Goal: Transaction & Acquisition: Purchase product/service

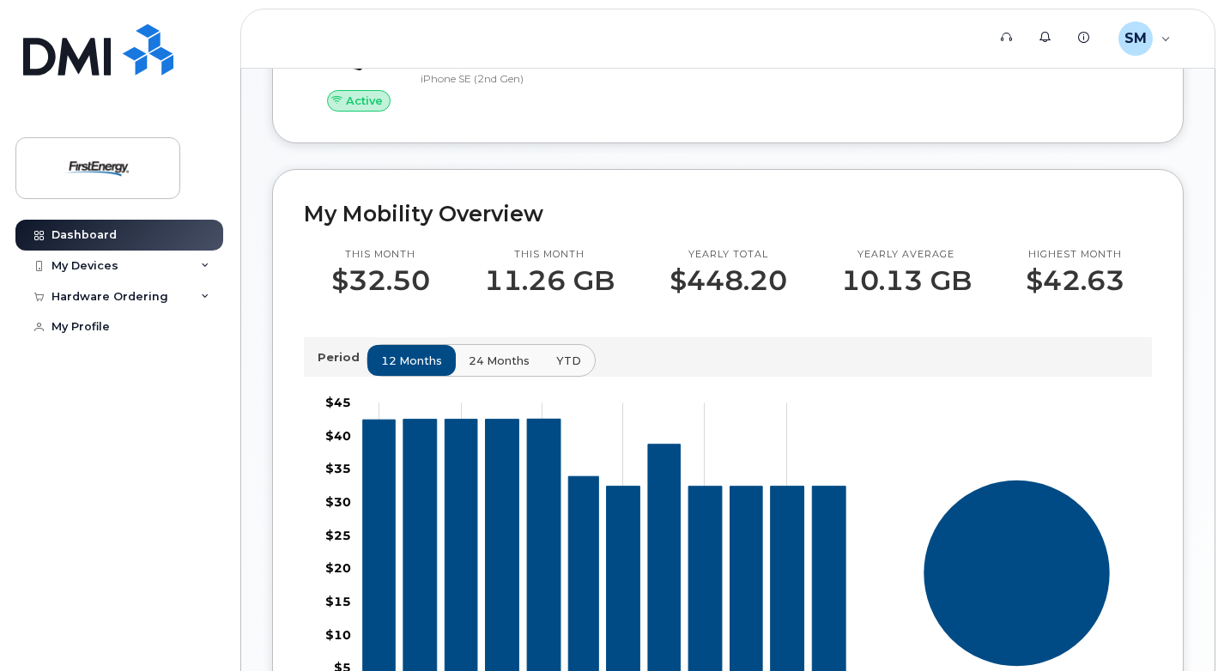
scroll to position [515, 0]
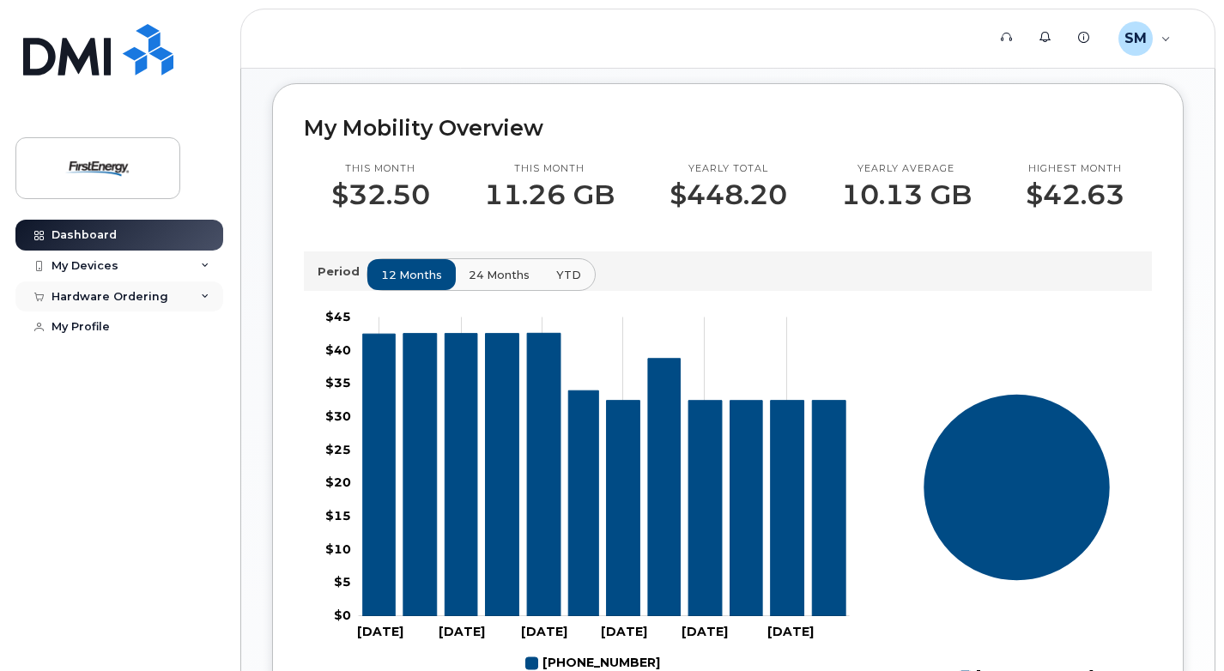
click at [204, 293] on icon at bounding box center [205, 297] width 9 height 9
click at [190, 336] on link "New Order" at bounding box center [135, 328] width 178 height 33
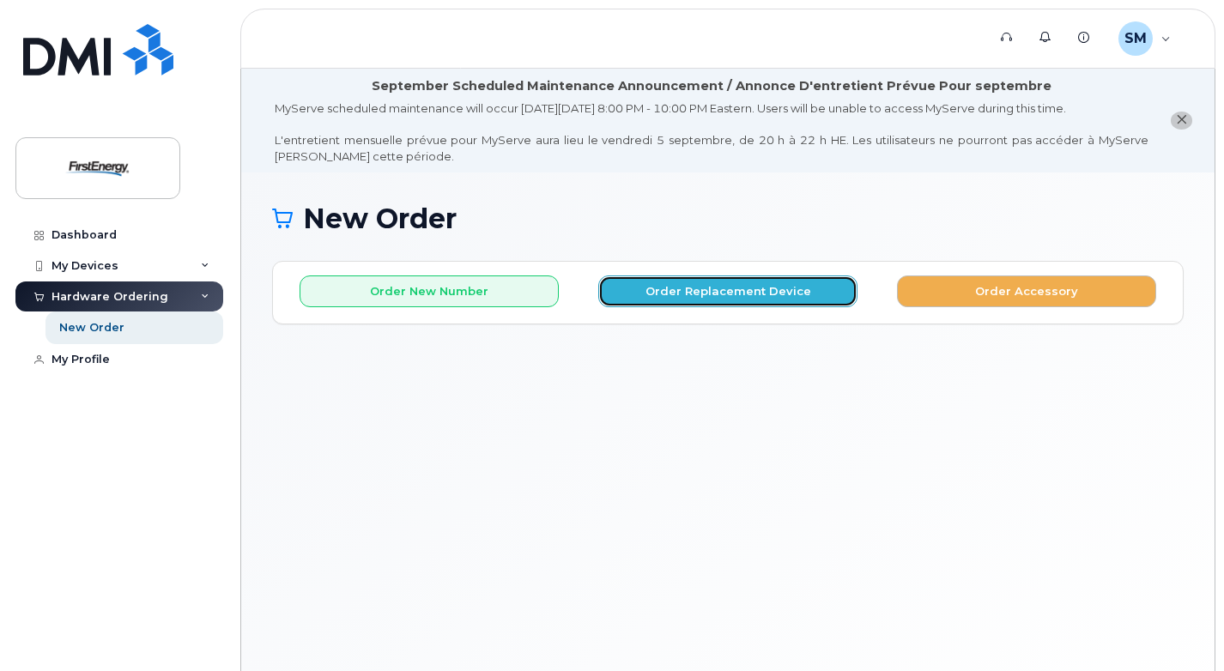
click at [686, 296] on button "Order Replacement Device" at bounding box center [727, 292] width 259 height 32
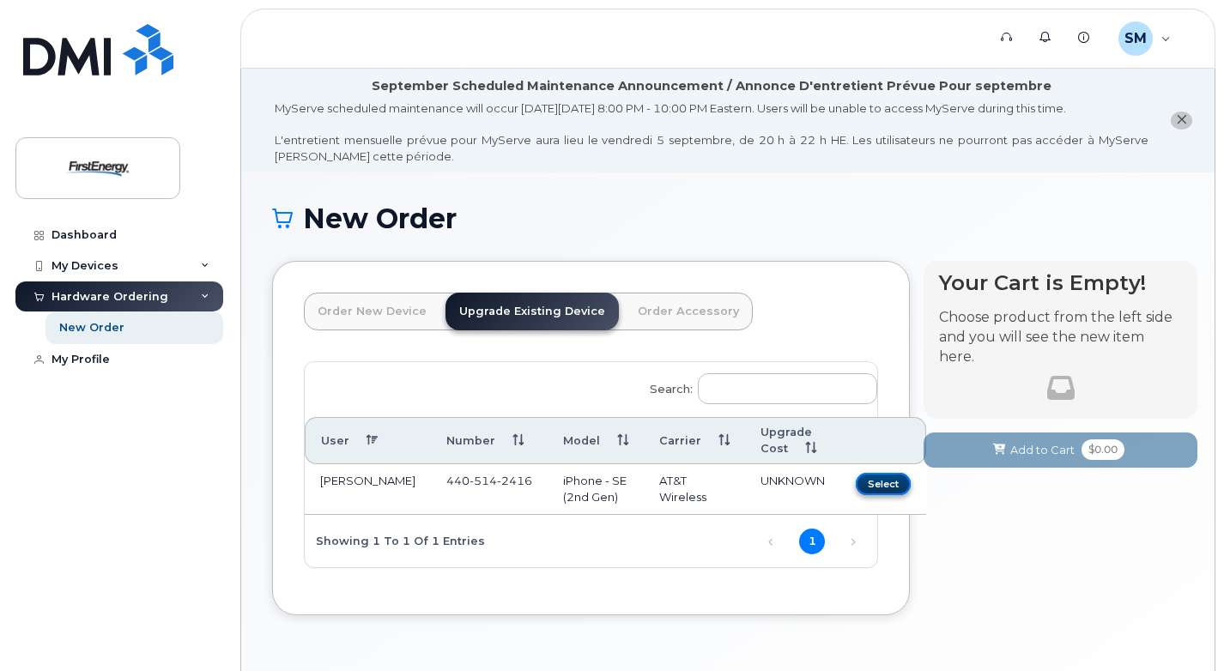
click at [856, 485] on button "Select" at bounding box center [883, 483] width 55 height 21
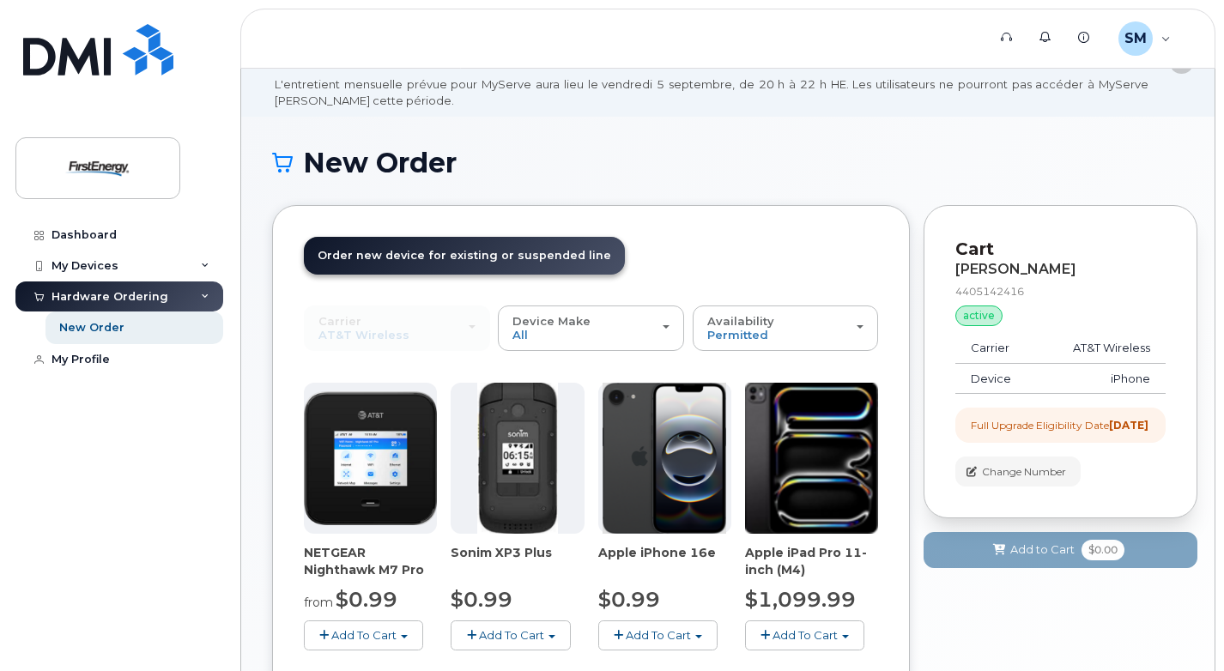
scroll to position [86, 0]
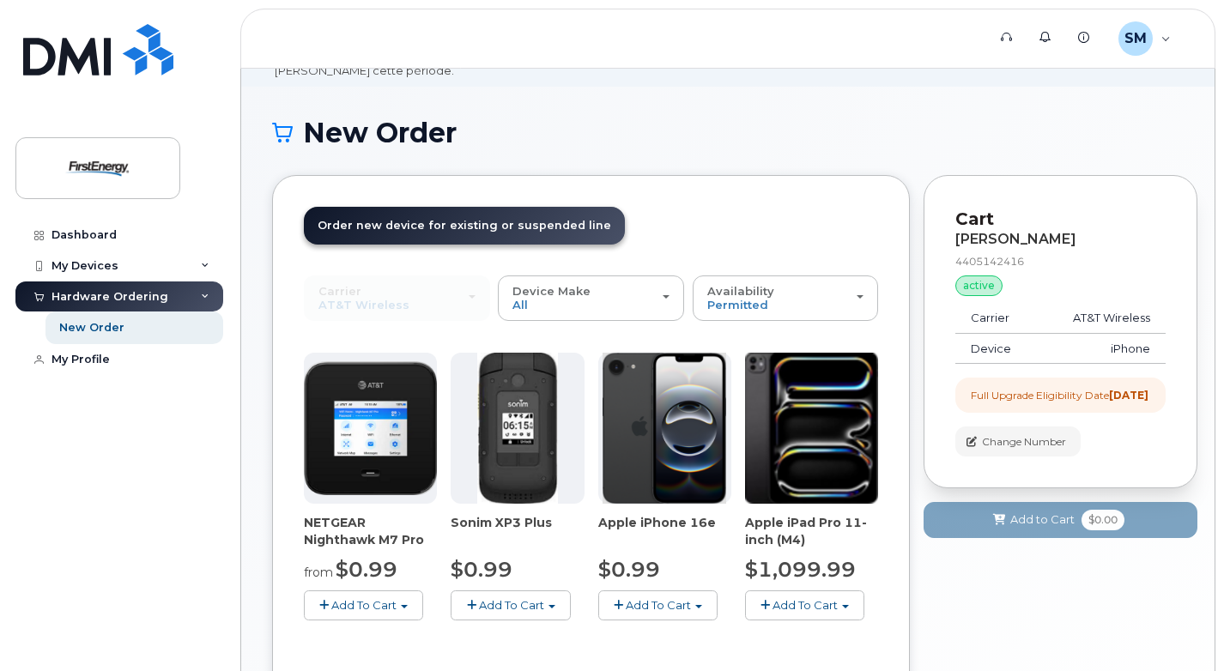
click at [664, 605] on span "Add To Cart" at bounding box center [658, 605] width 65 height 14
click at [701, 605] on span "button" at bounding box center [698, 606] width 7 height 3
click at [640, 609] on span "Add To Cart" at bounding box center [658, 605] width 65 height 14
click at [626, 602] on span "Add To Cart" at bounding box center [658, 605] width 65 height 14
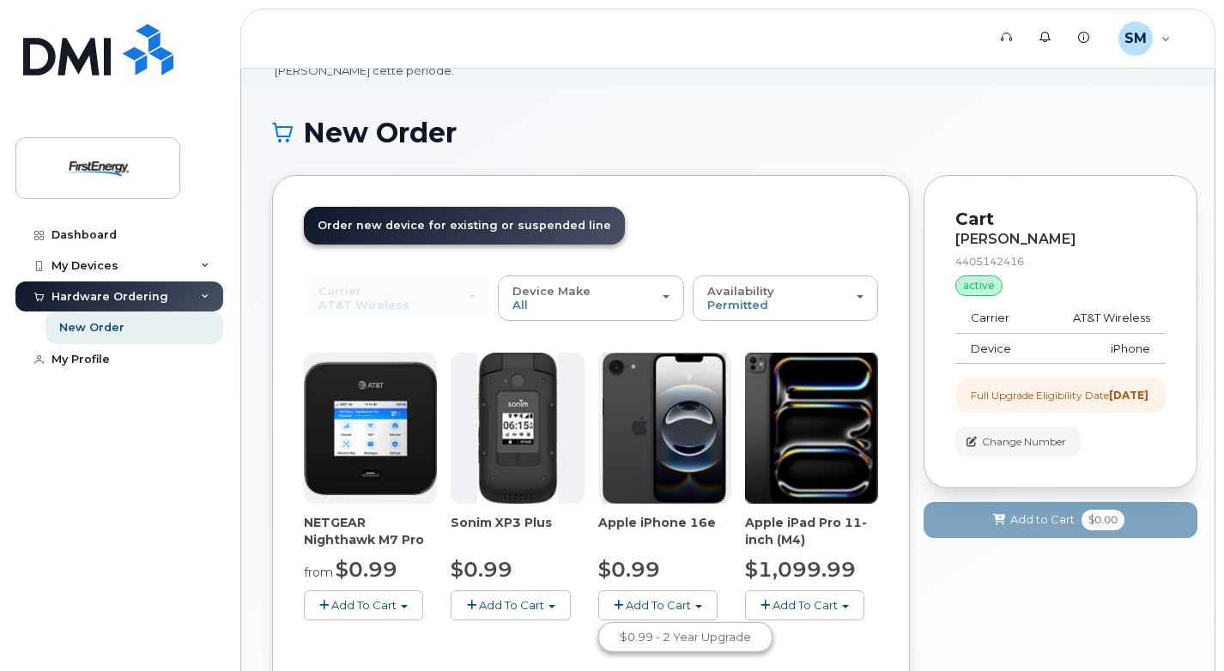
click at [626, 602] on span "Add To Cart" at bounding box center [658, 605] width 65 height 14
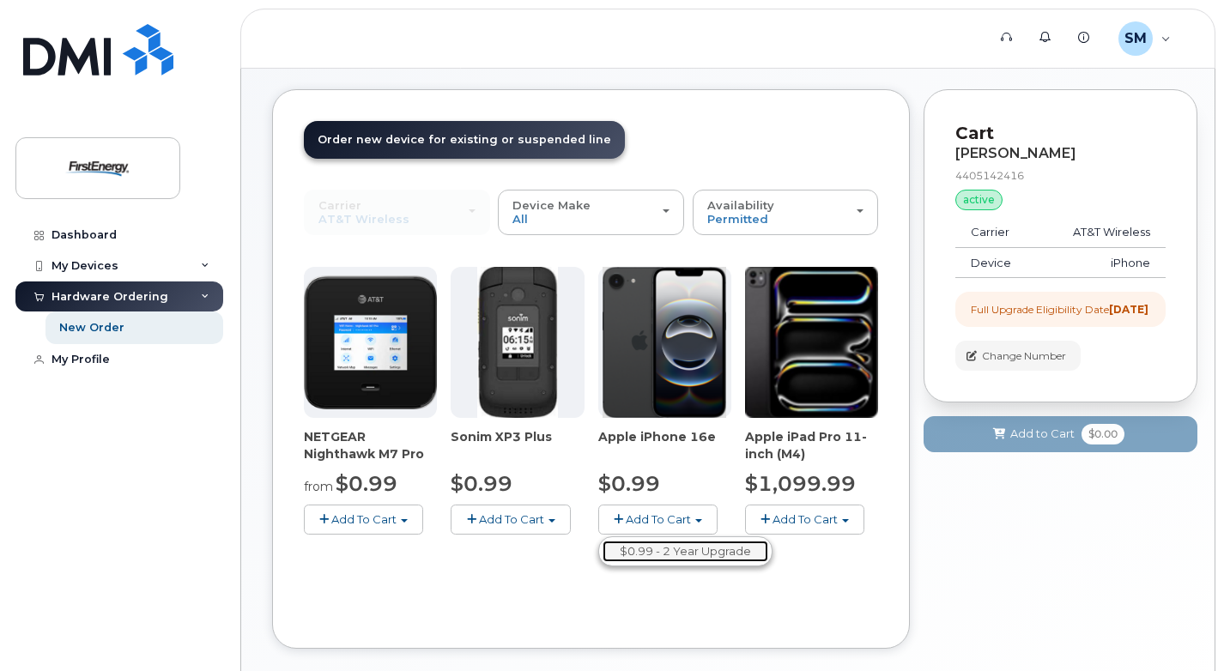
click at [676, 548] on link "$0.99 - 2 Year Upgrade" at bounding box center [686, 551] width 166 height 21
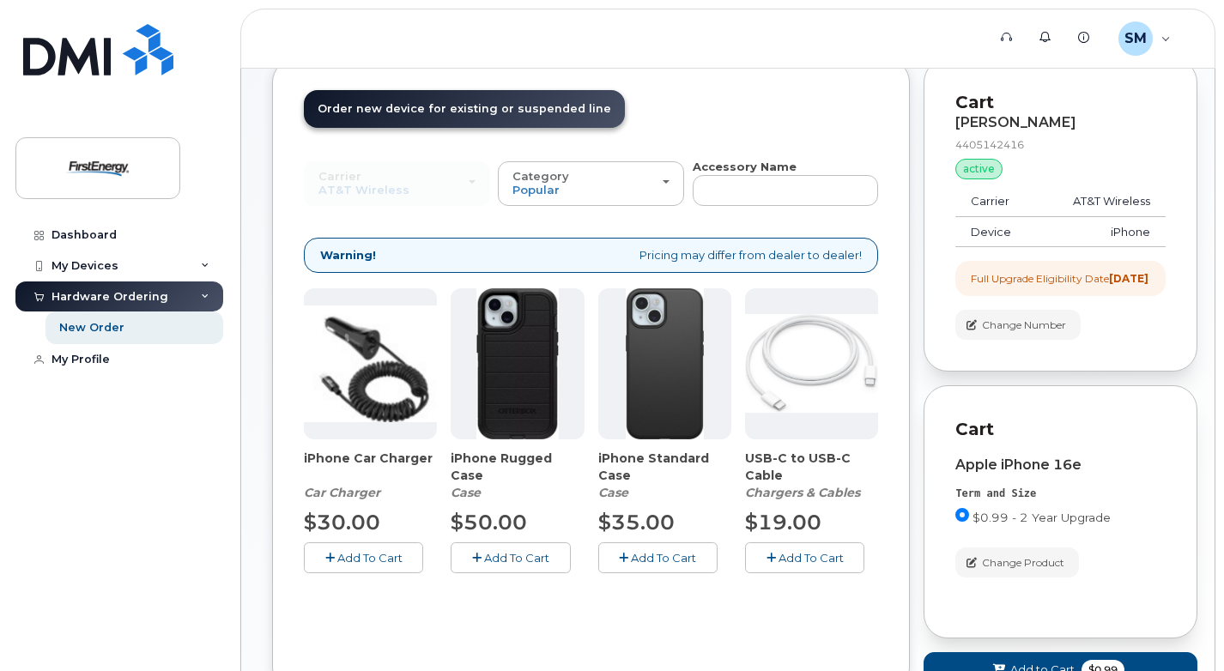
scroll to position [258, 0]
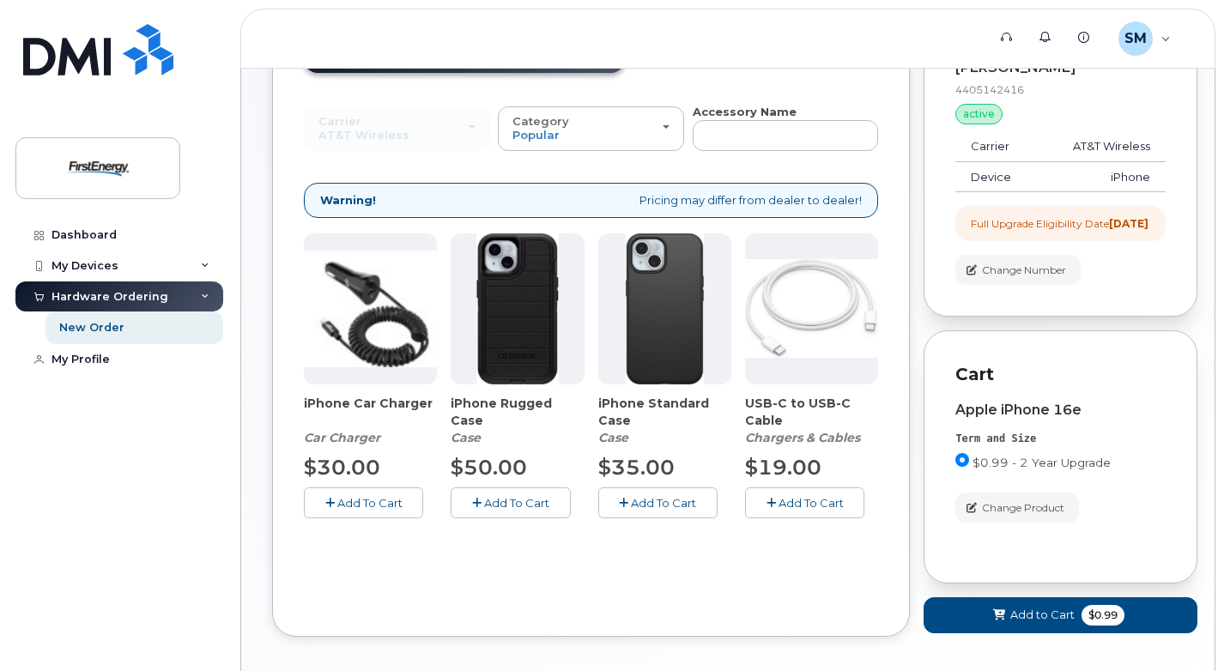
click at [505, 505] on span "Add To Cart" at bounding box center [516, 503] width 65 height 14
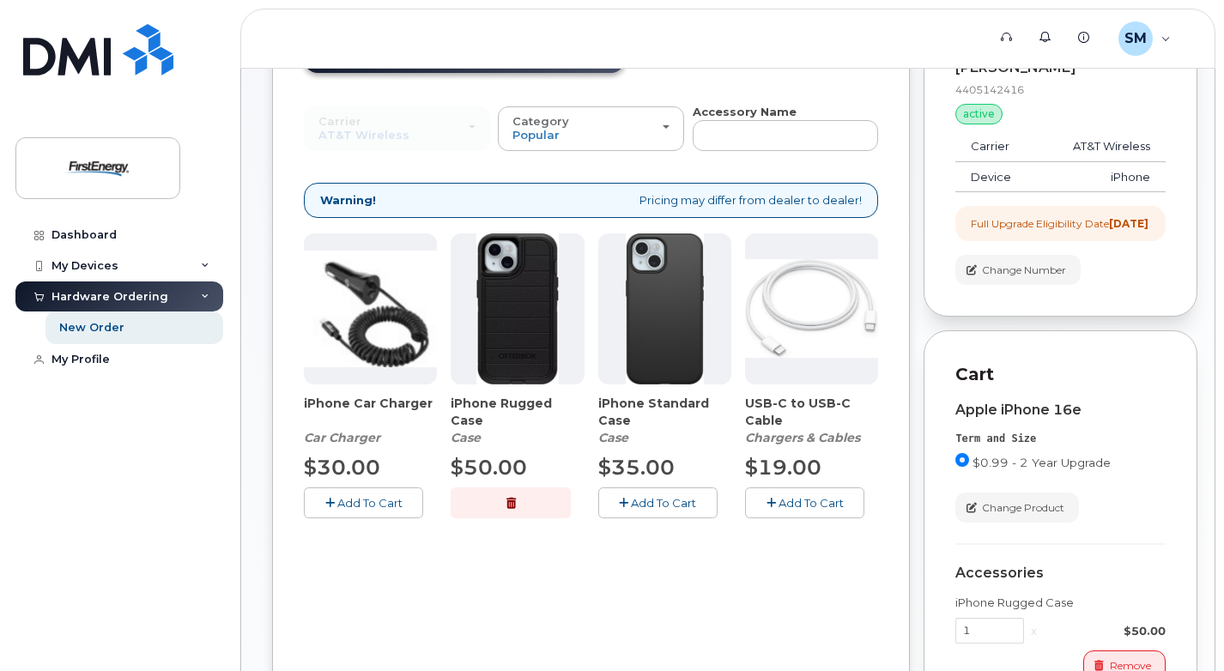
click at [799, 504] on span "Add To Cart" at bounding box center [811, 503] width 65 height 14
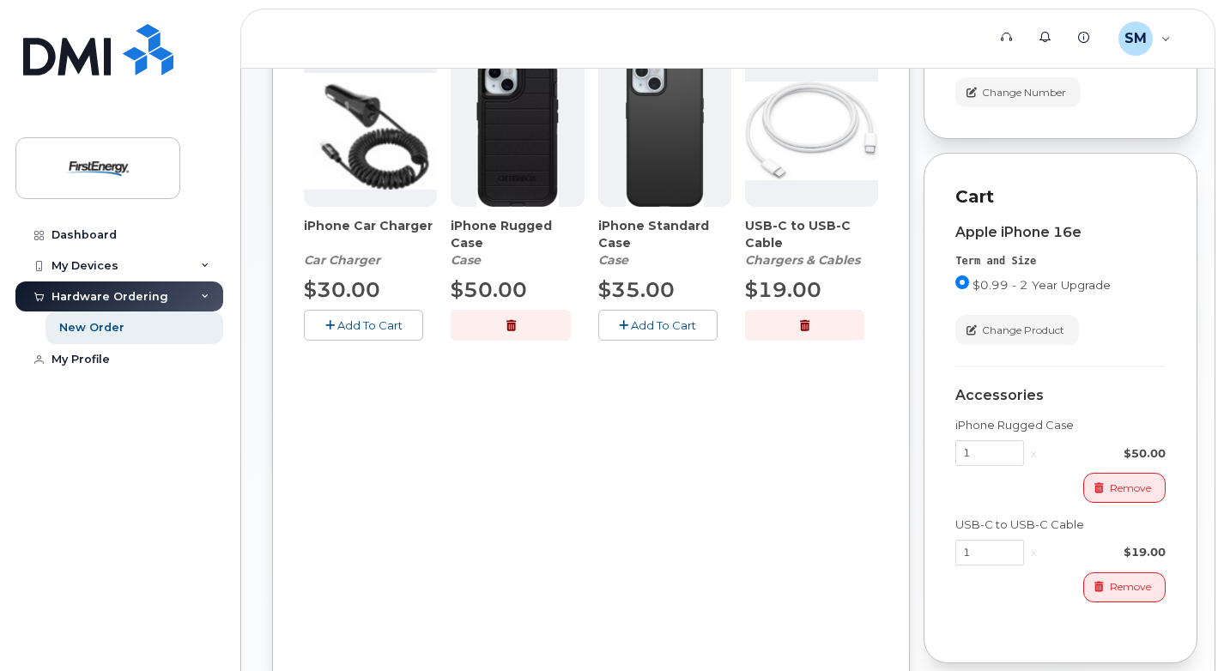
scroll to position [607, 0]
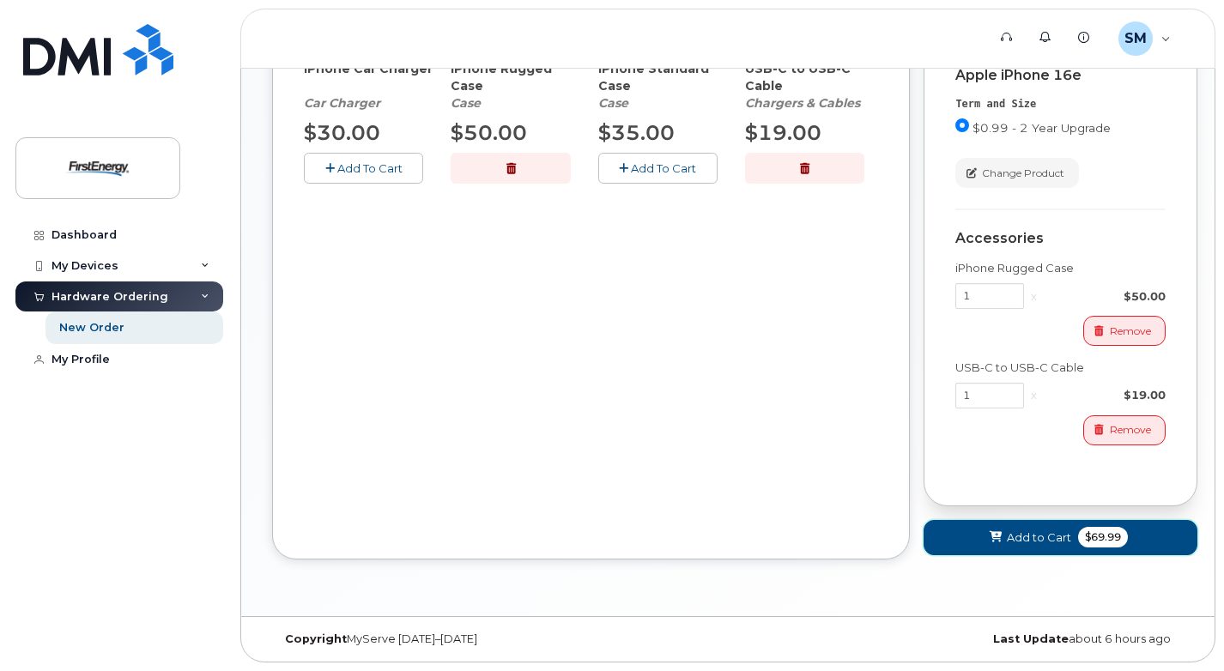
click at [1028, 539] on span "Add to Cart" at bounding box center [1039, 538] width 64 height 16
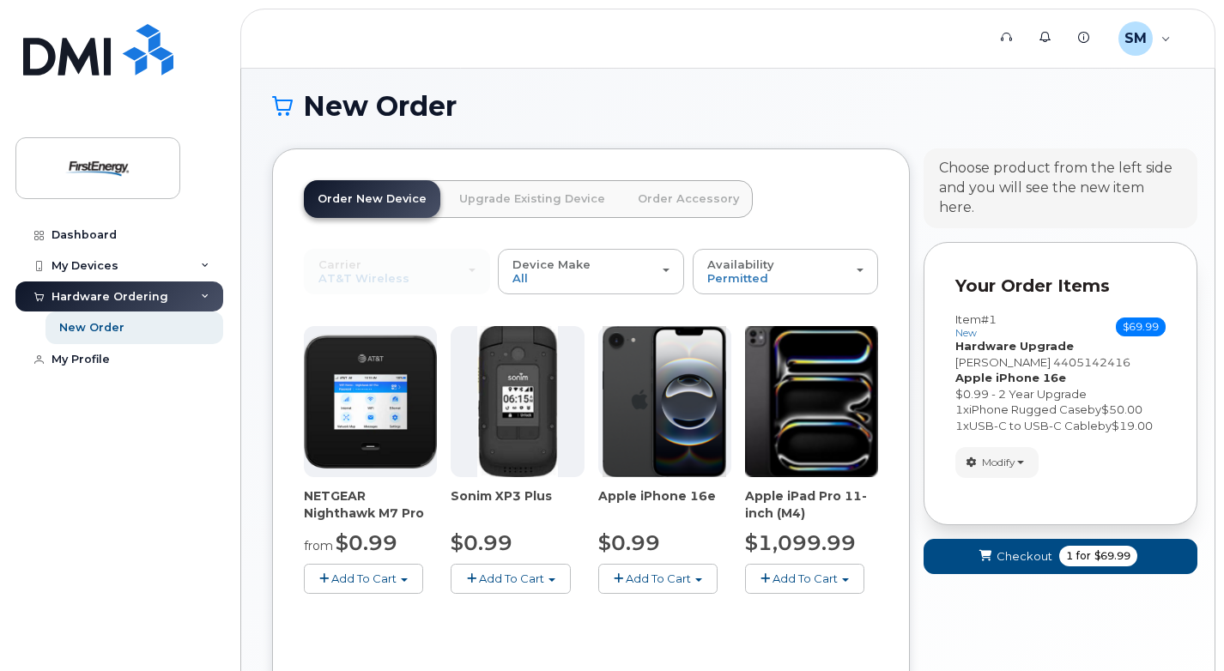
scroll to position [261, 0]
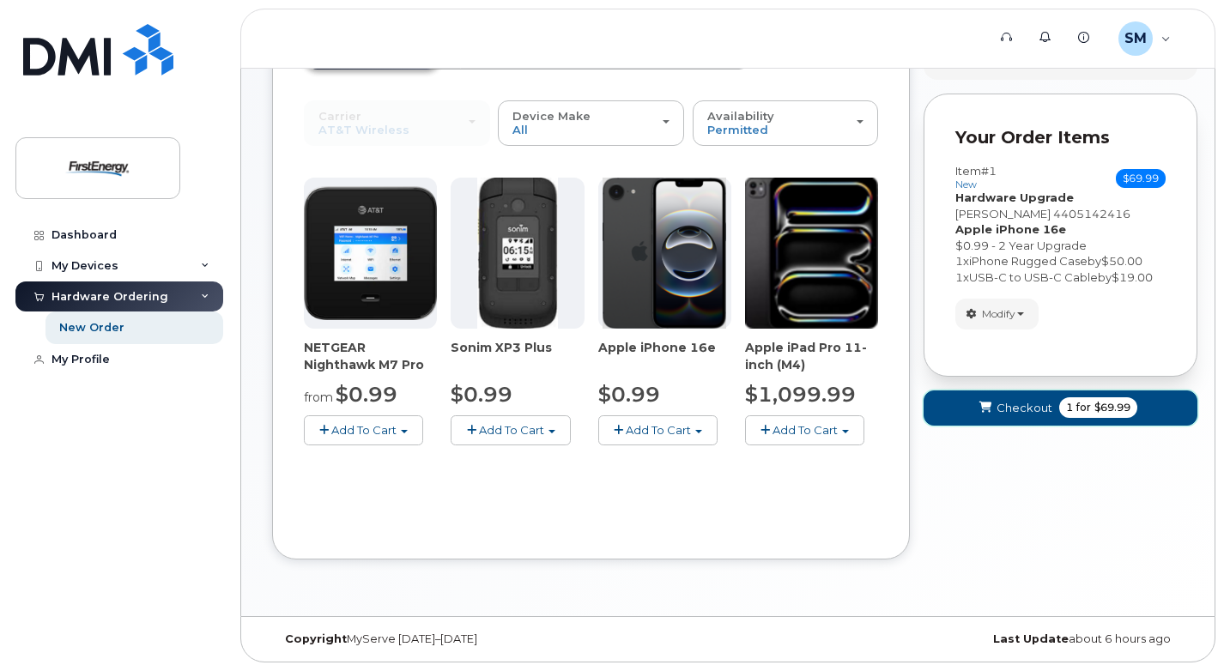
click at [1022, 400] on span "Checkout" at bounding box center [1025, 408] width 56 height 16
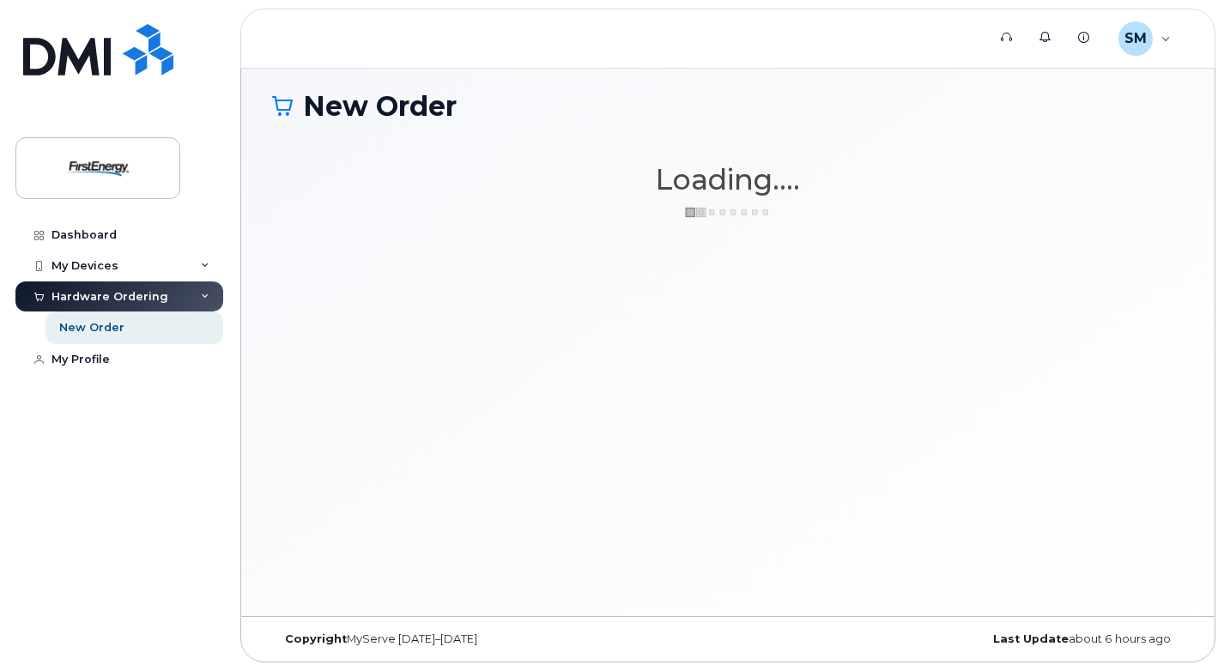
scroll to position [112, 0]
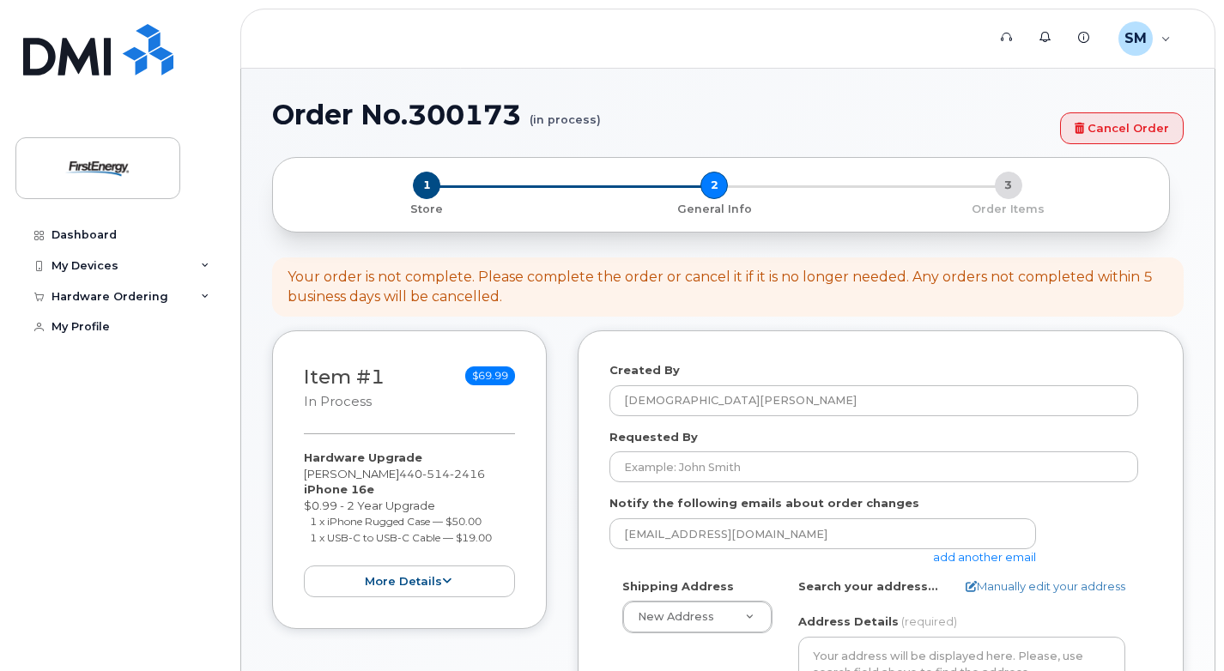
select select
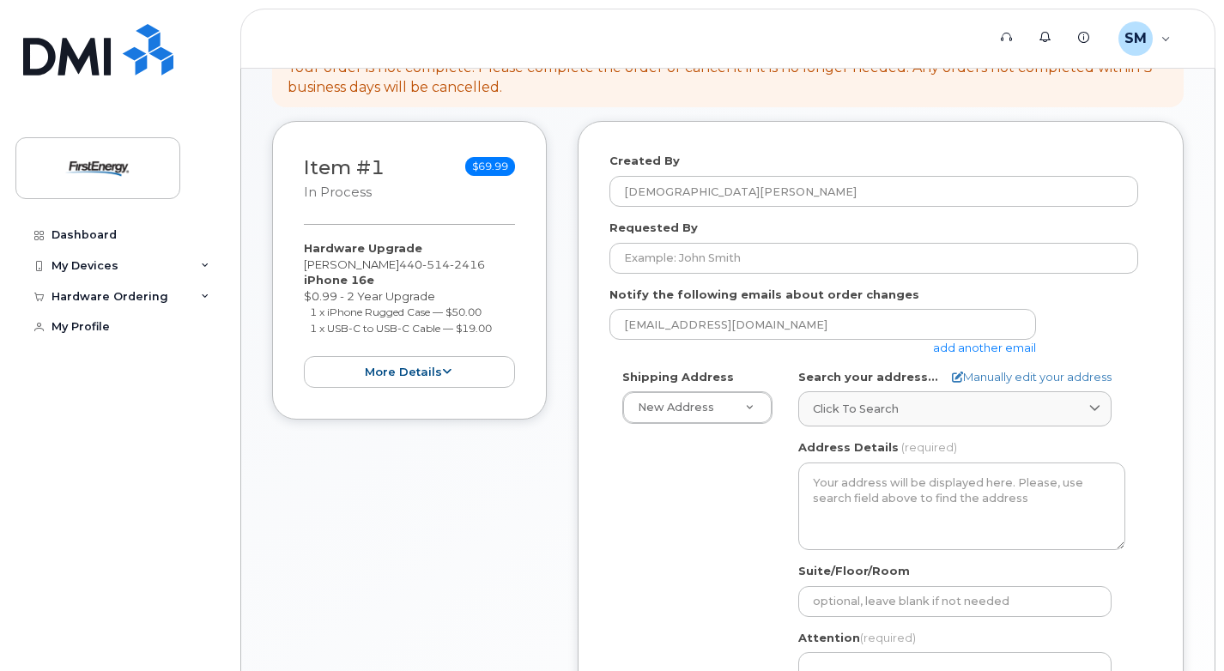
scroll to position [343, 0]
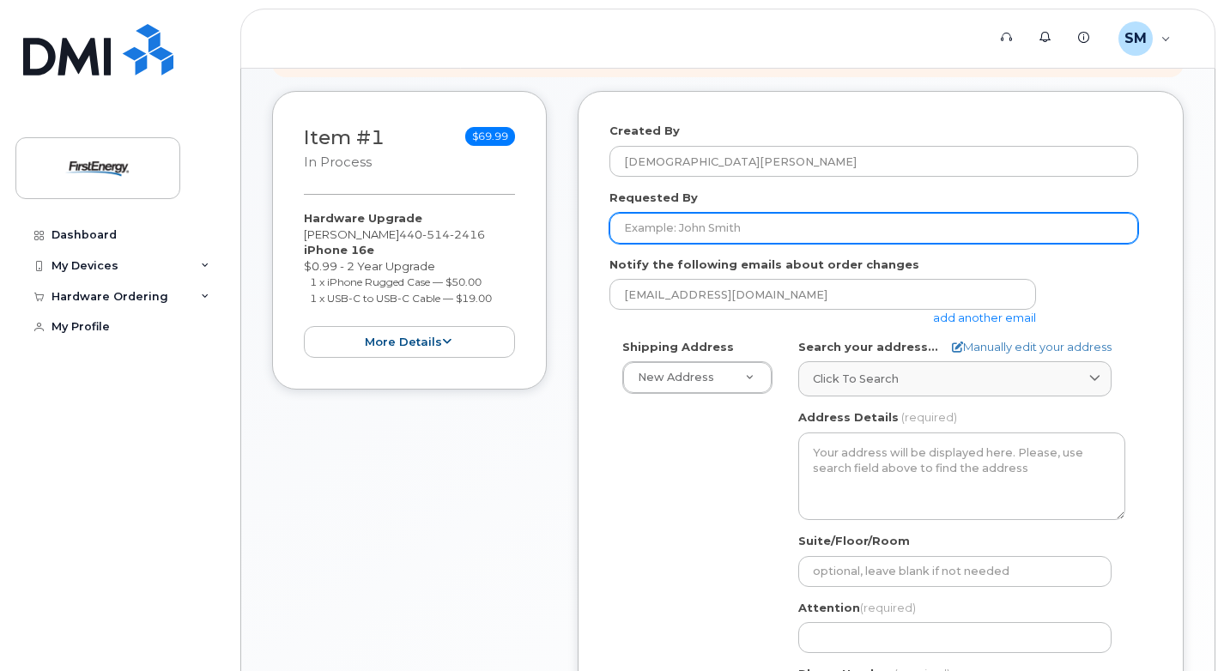
click at [891, 231] on input "Requested By" at bounding box center [874, 228] width 529 height 31
type input "s"
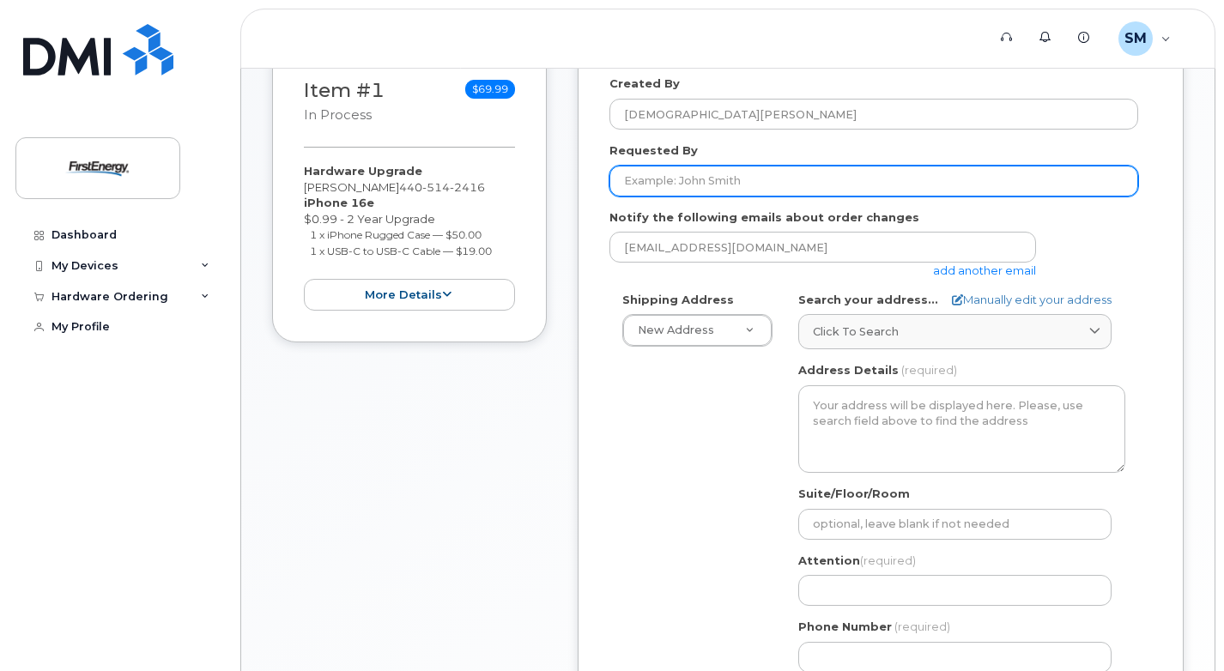
scroll to position [429, 0]
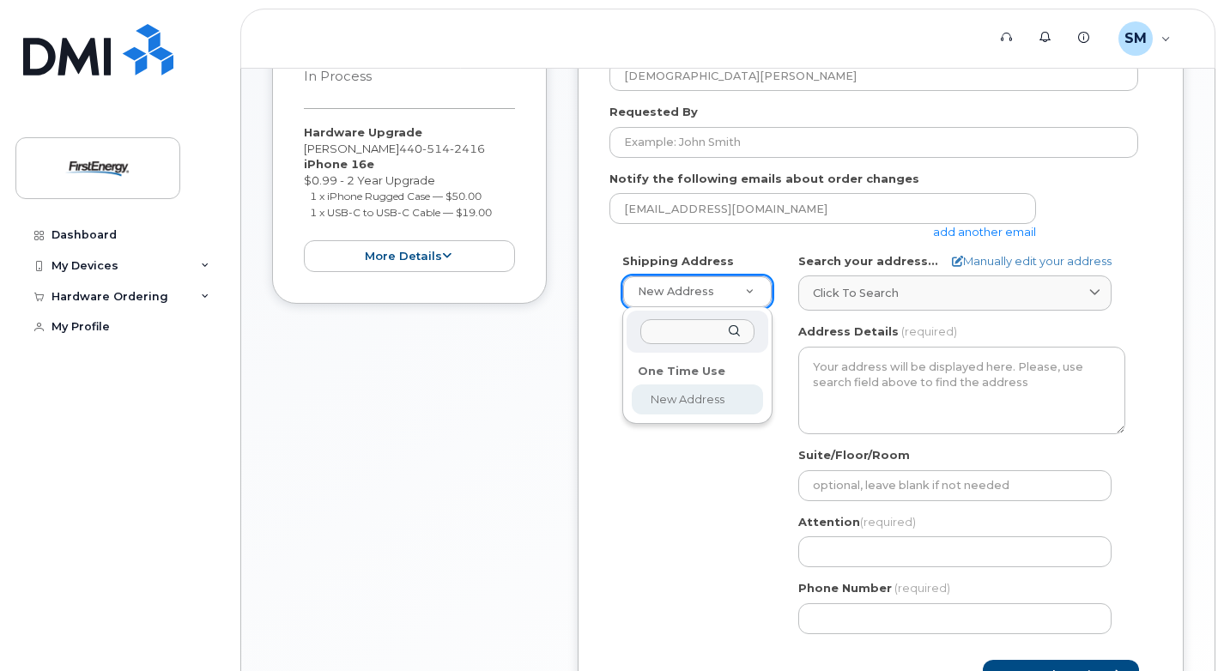
click at [719, 336] on input "text" at bounding box center [697, 331] width 114 height 25
type input "s"
type input "6670 beta drive"
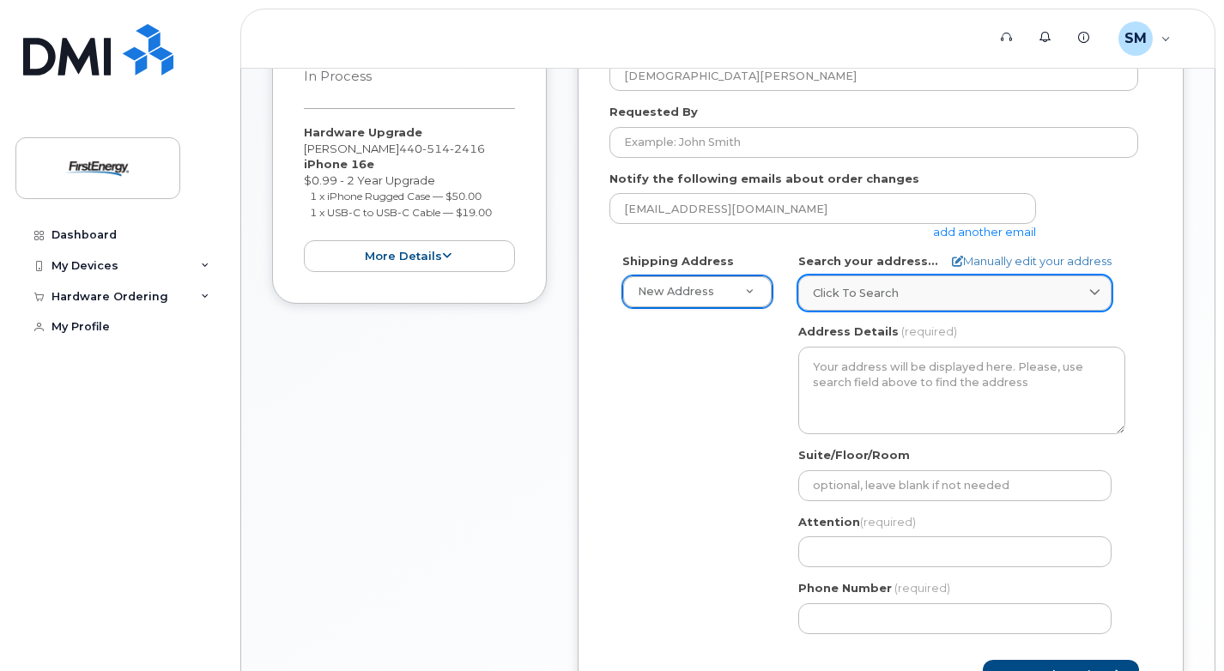
click at [950, 298] on div "Click to search" at bounding box center [955, 293] width 284 height 16
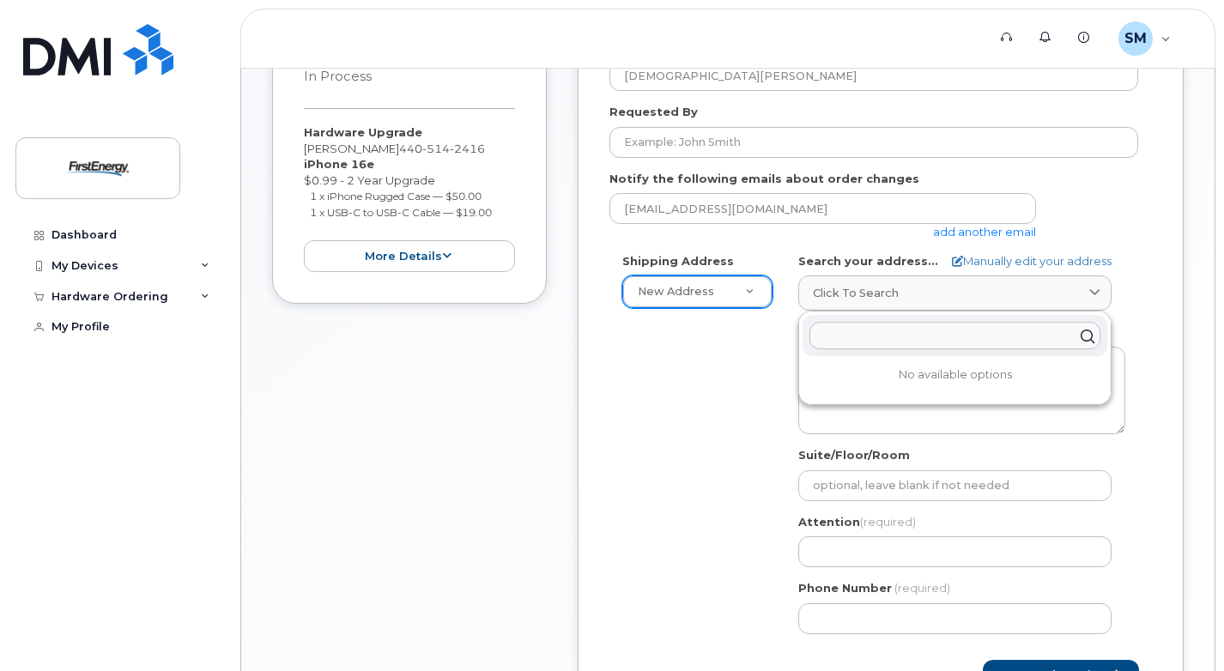
click at [955, 339] on input "text" at bounding box center [955, 335] width 291 height 27
click at [984, 260] on link "Manually edit your address" at bounding box center [1032, 261] width 160 height 16
select select
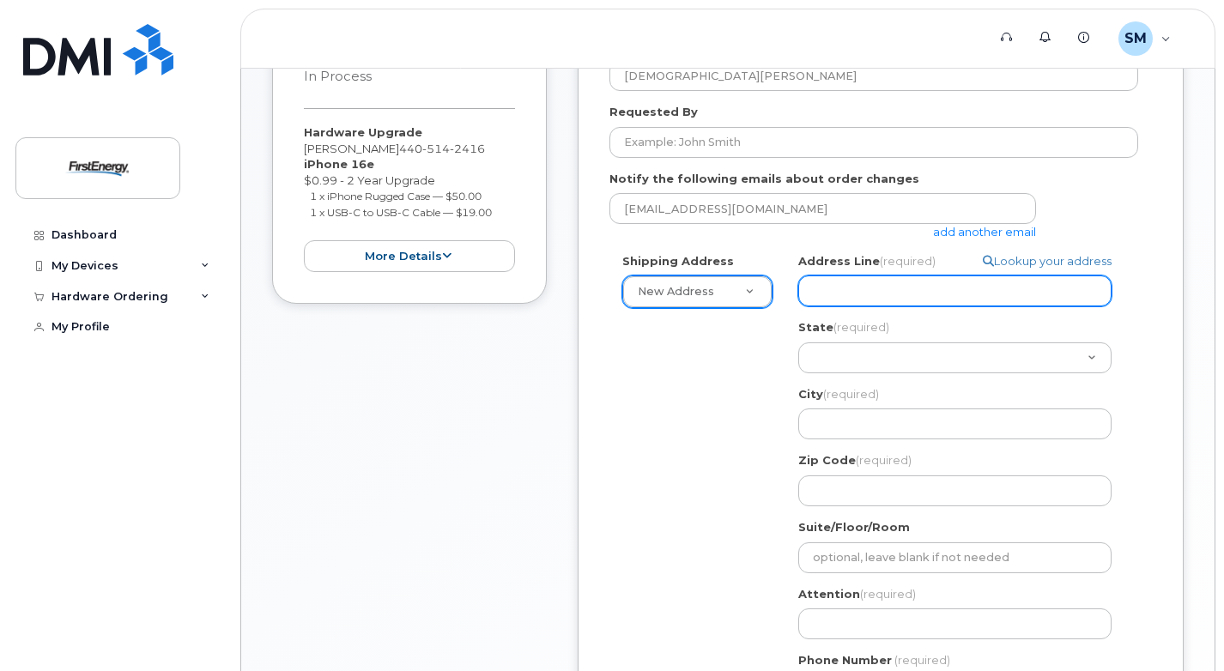
click at [981, 294] on input "Address Line (required)" at bounding box center [954, 291] width 313 height 31
select select
type input "6"
select select
type input "66"
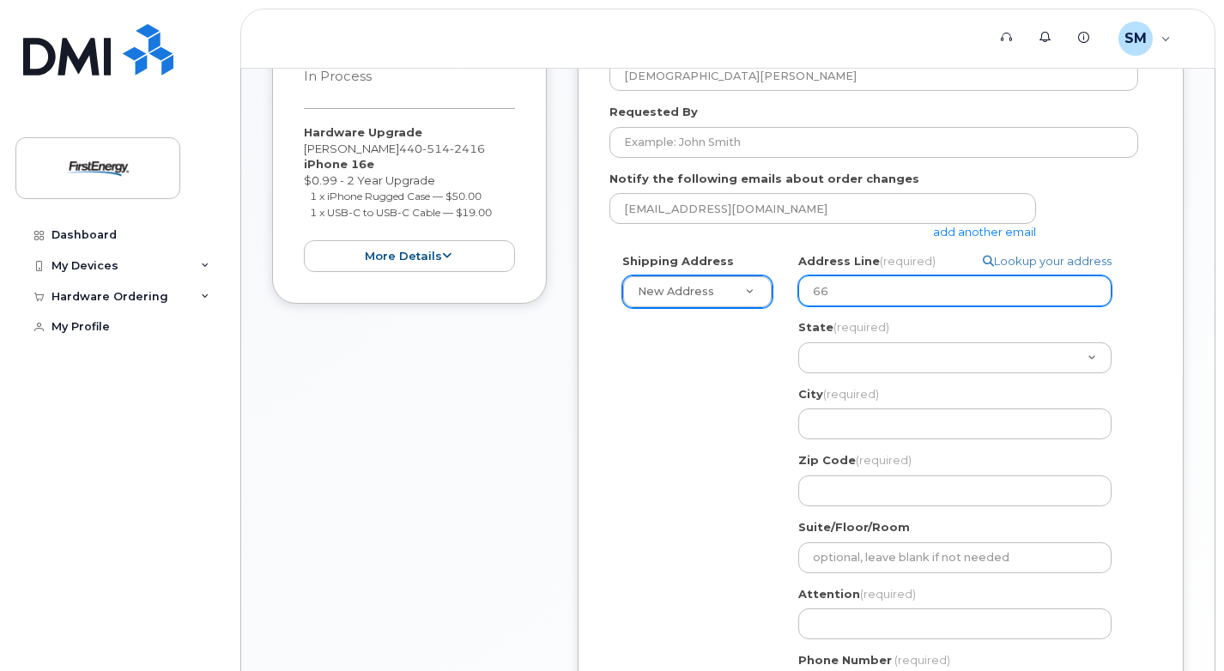
select select
type input "667"
select select
type input "6670"
select select
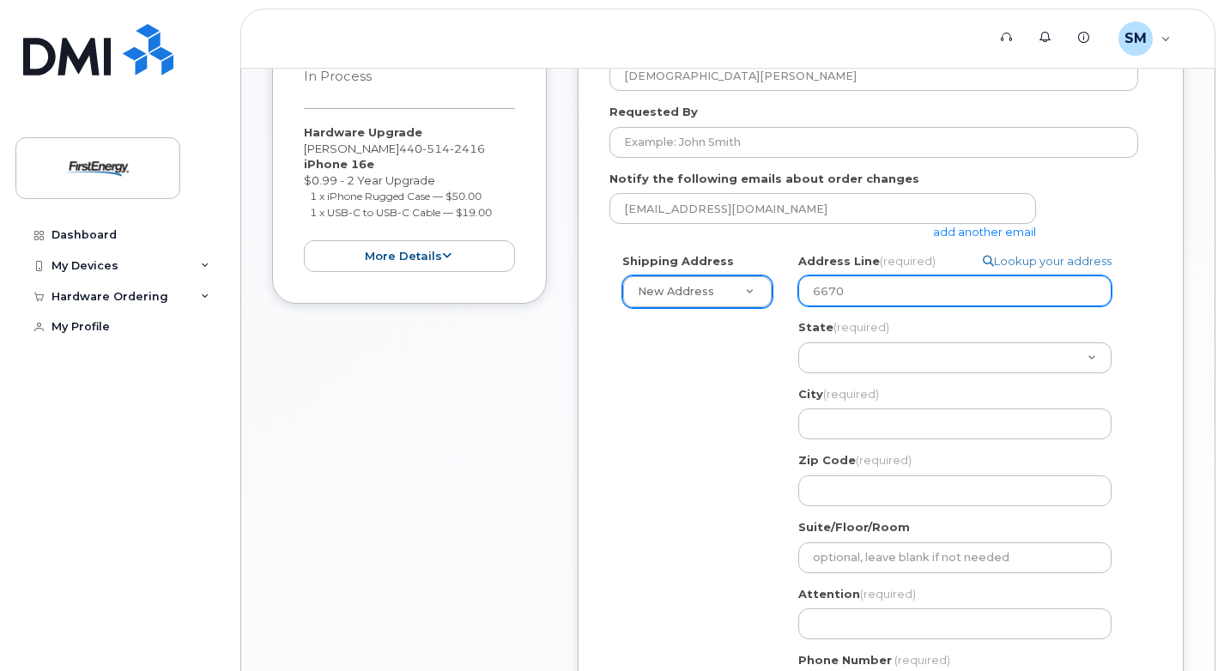
type input "6670 b"
select select
type input "6670 be"
select select
type input "6670 bet"
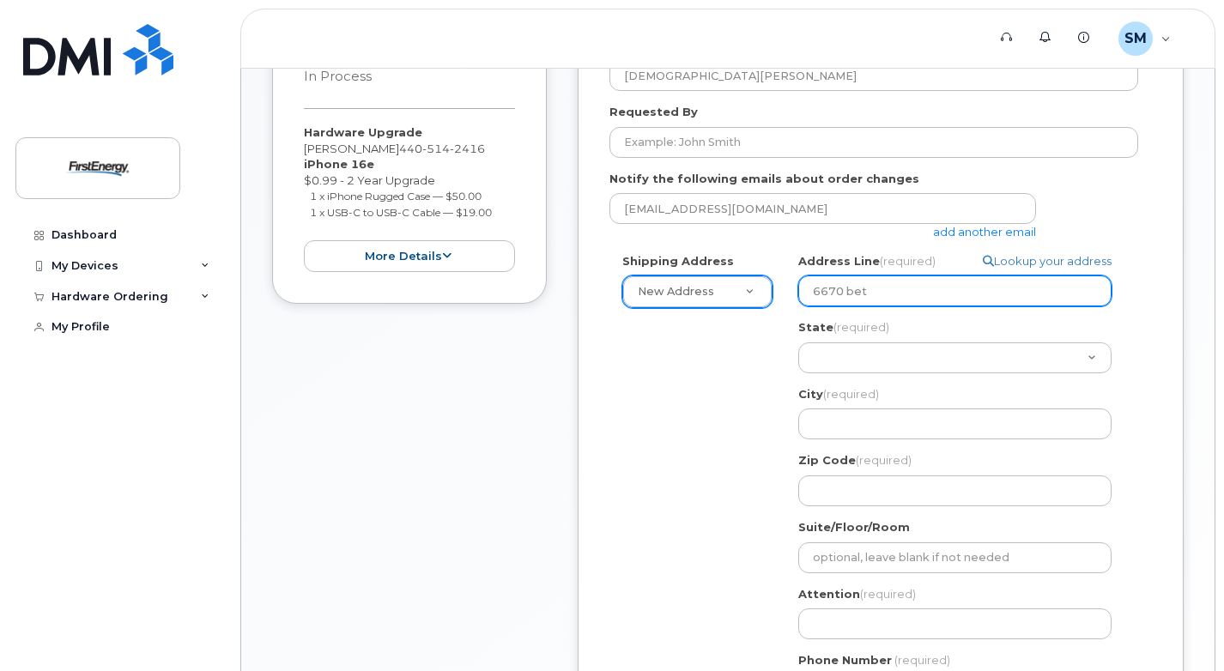
select select
type input "6670 beta"
select select
type input "6670 beta d"
select select
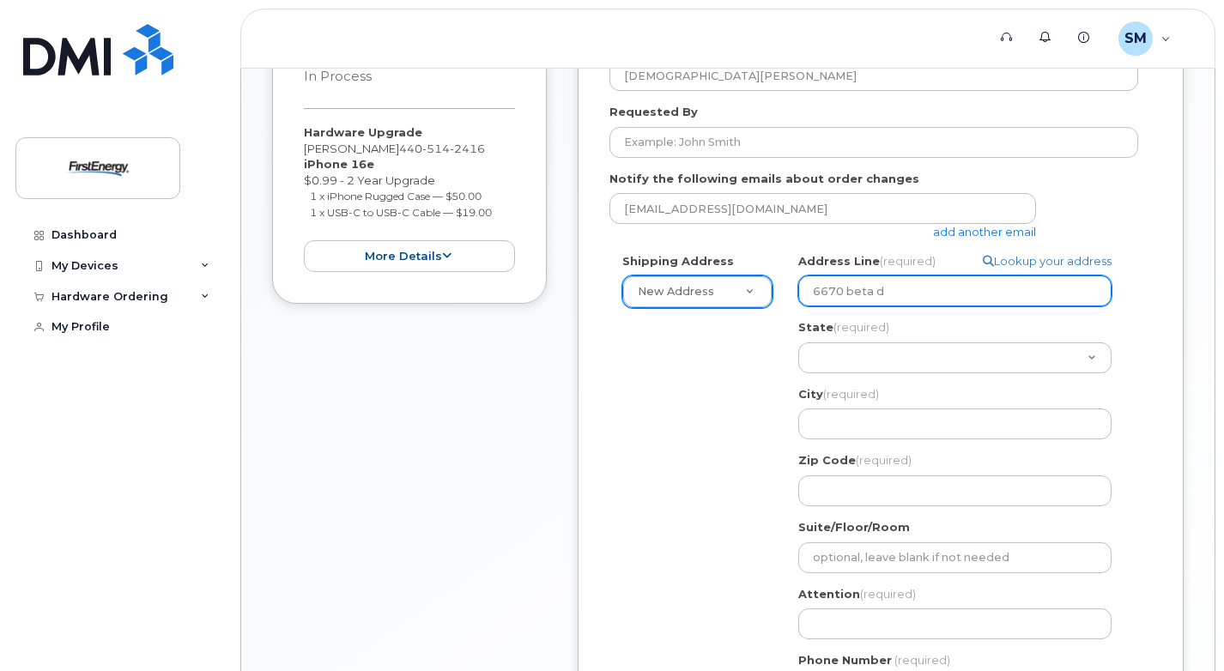
type input "6670 beta dr"
select select
type input "6670 beta dri"
select select
type input "6670 beta driv"
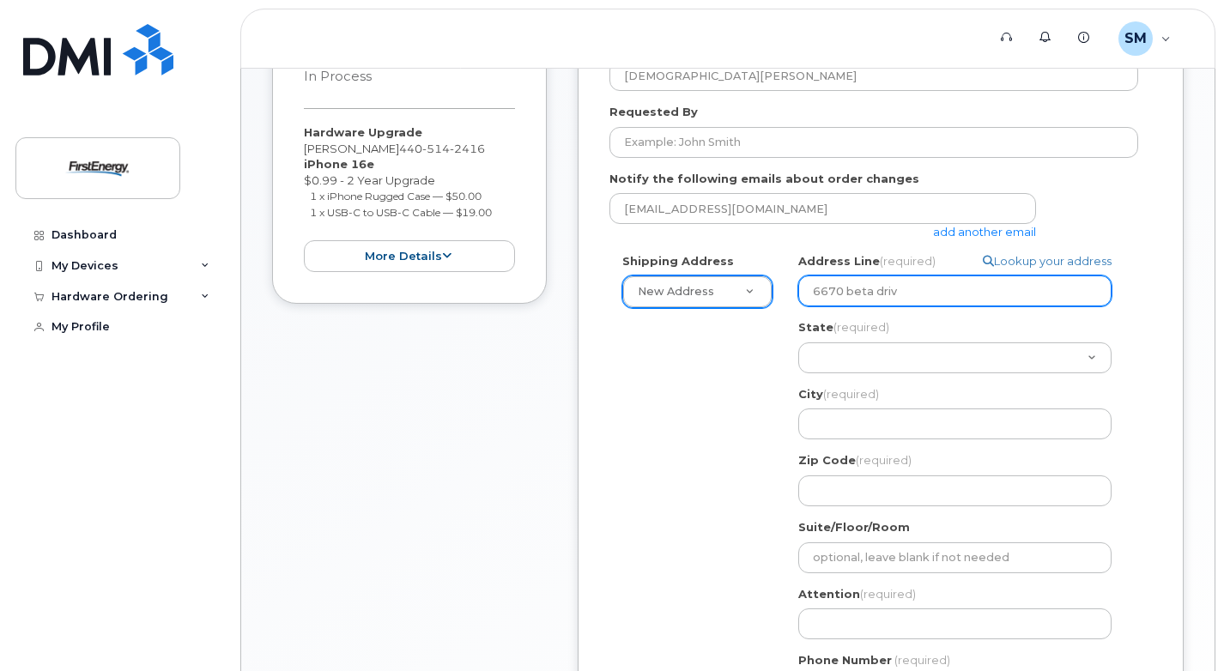
select select
type input "6670 beta drive"
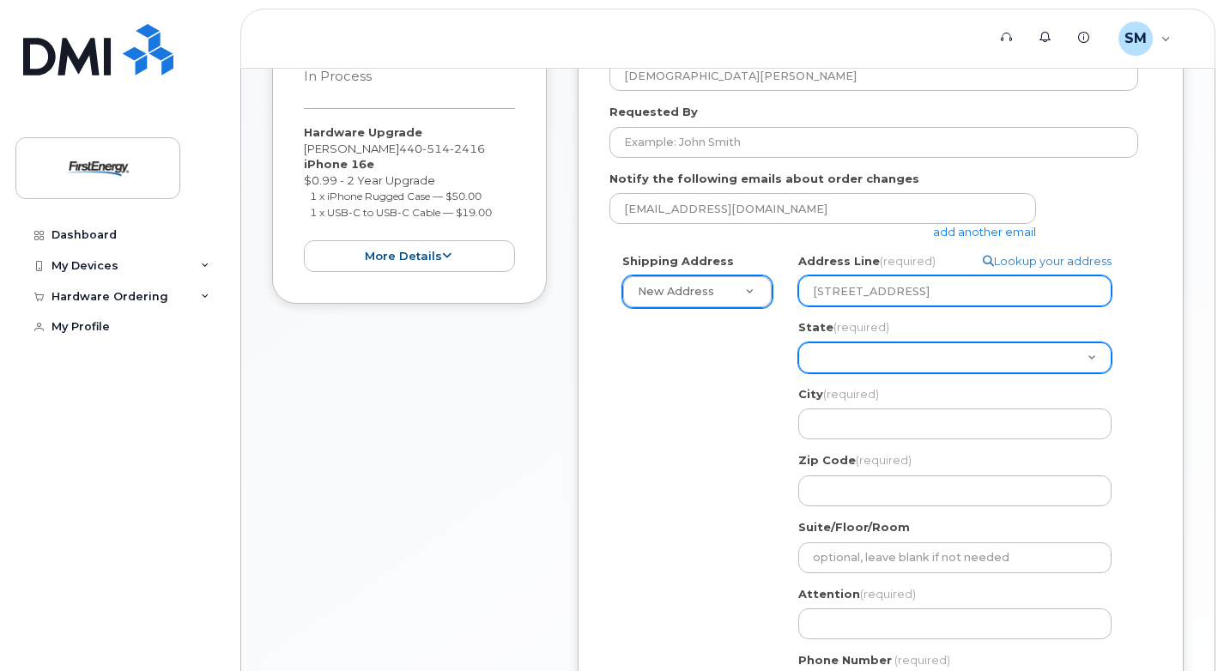
select select "VT"
select select
click at [1009, 369] on select "Alabama Alaska American Samoa Arizona Arkansas California Colorado Connecticut …" at bounding box center [954, 358] width 313 height 31
select select "OK"
click at [798, 343] on select "Alabama Alaska American Samoa Arizona Arkansas California Colorado Connecticut …" at bounding box center [954, 358] width 313 height 31
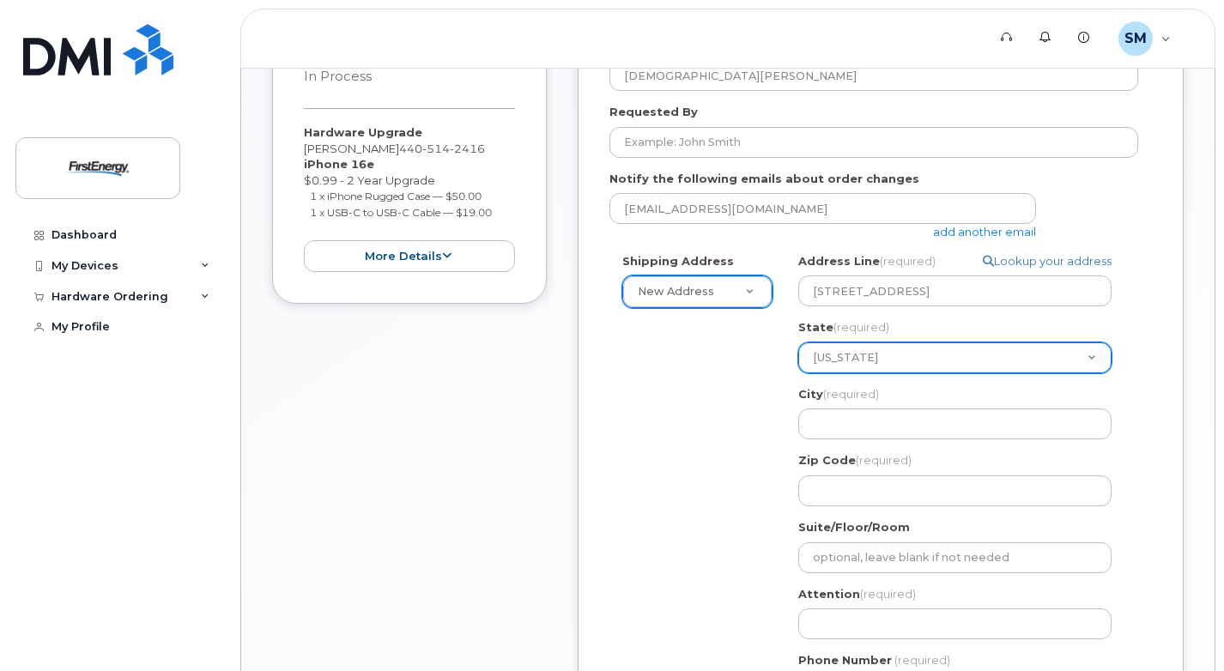
select select
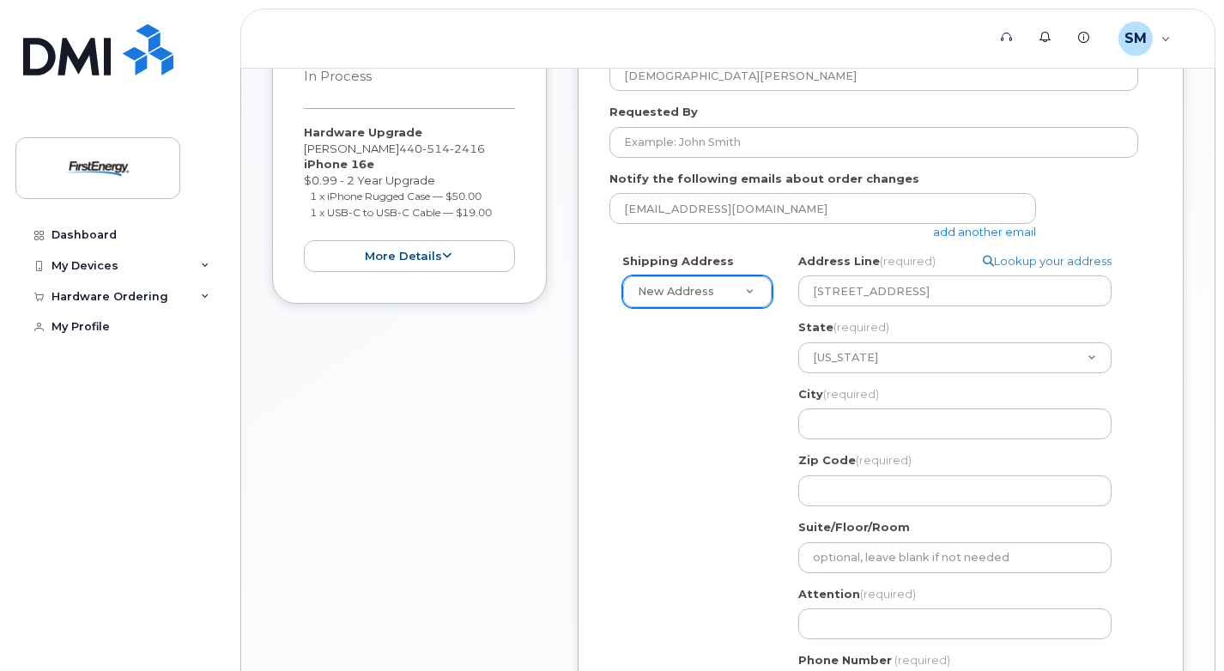
click at [956, 109] on div "Requested By" at bounding box center [881, 131] width 543 height 54
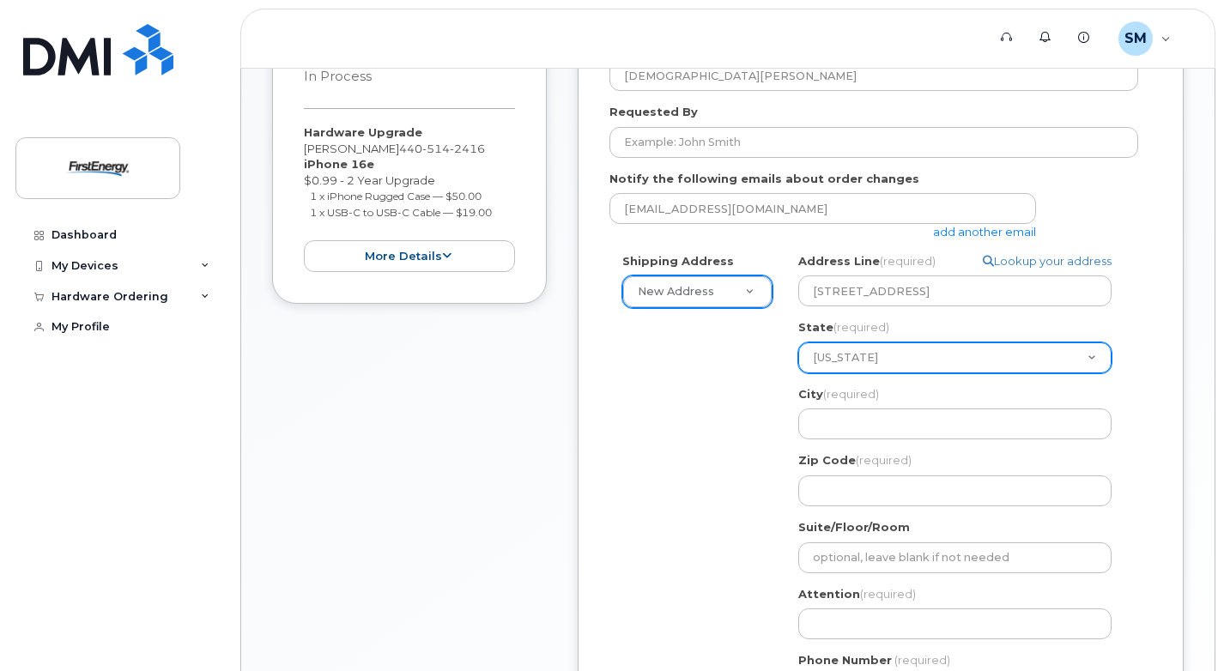
click at [966, 343] on select "Alabama Alaska American Samoa Arizona Arkansas California Colorado Connecticut …" at bounding box center [954, 358] width 313 height 31
select select "OH"
click at [798, 343] on select "Alabama Alaska American Samoa Arizona Arkansas California Colorado Connecticut …" at bounding box center [954, 358] width 313 height 31
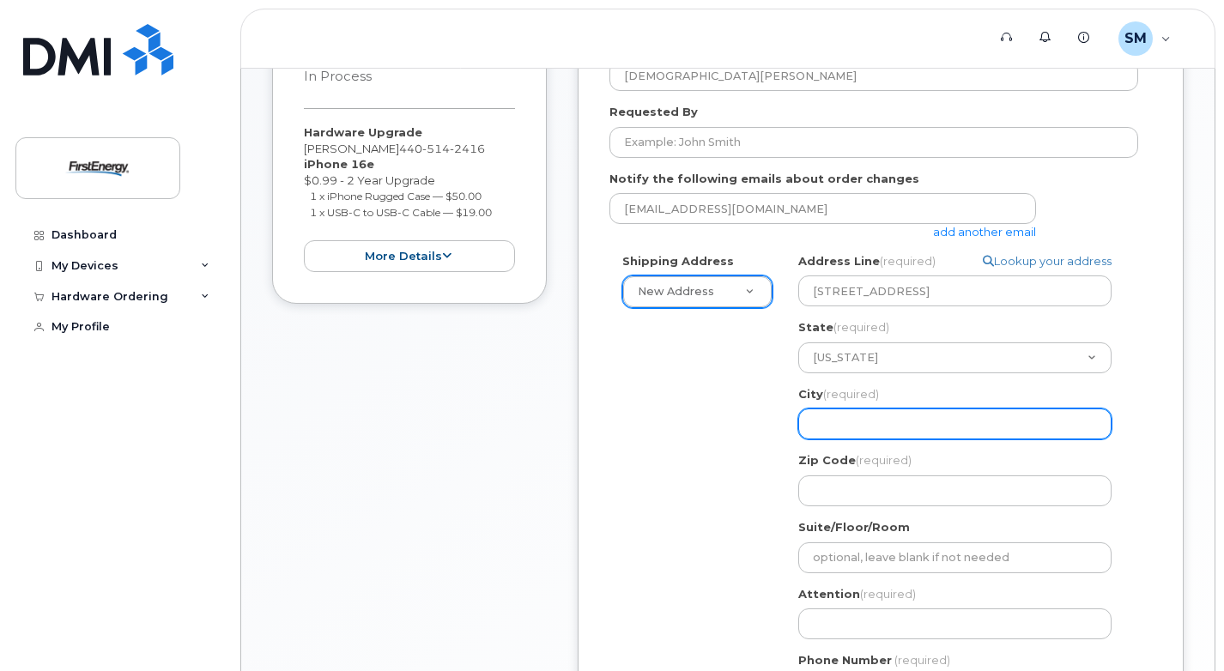
click at [934, 424] on input "City (required)" at bounding box center [954, 424] width 313 height 31
select select
type input "M"
select select
type input "Ma"
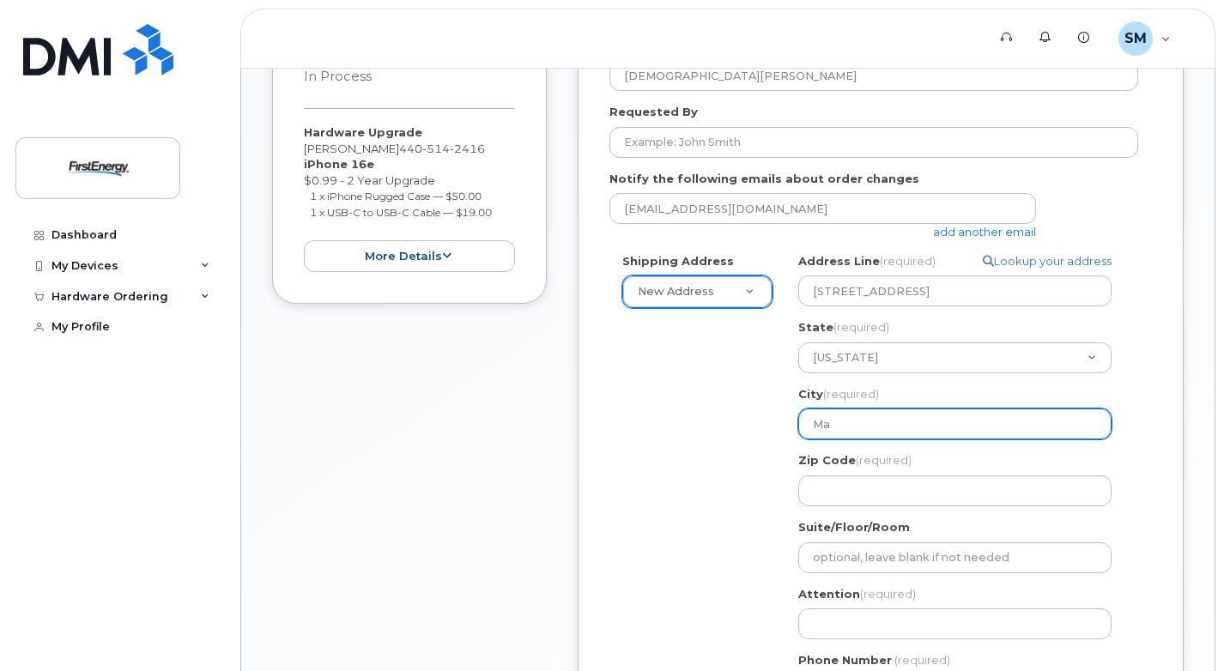
select select
type input "May"
select select
type input "Mayf"
select select
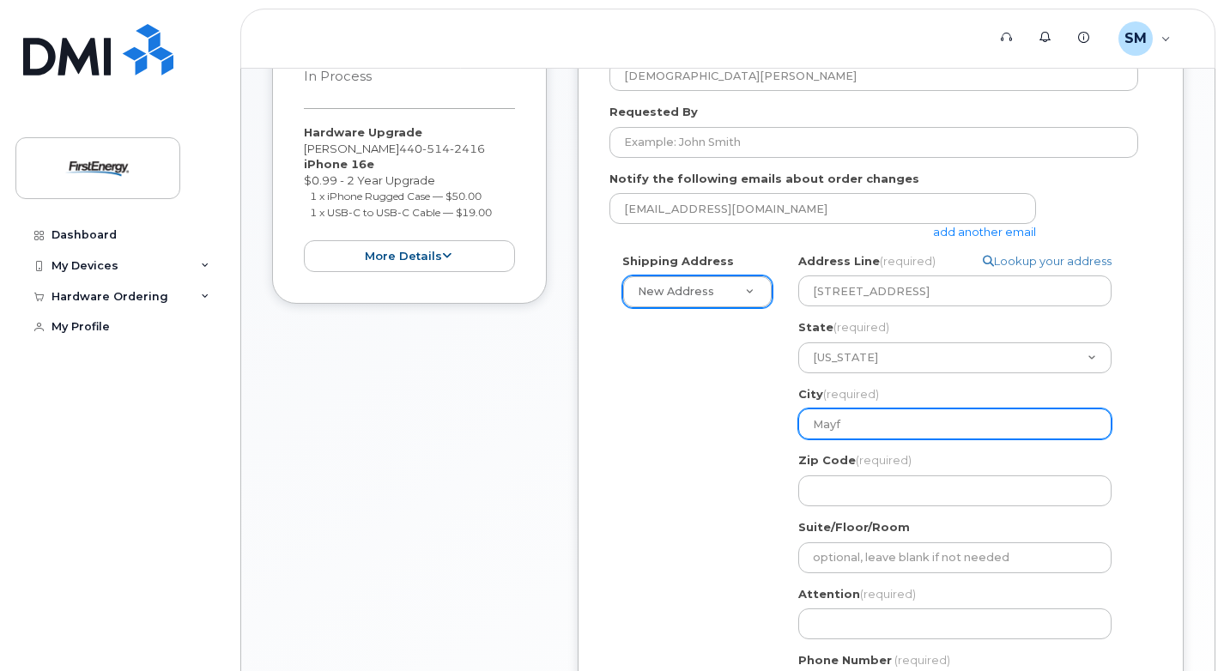
type input "Mayfi"
select select
type input "Mayfie"
select select
type input "Mayfiel"
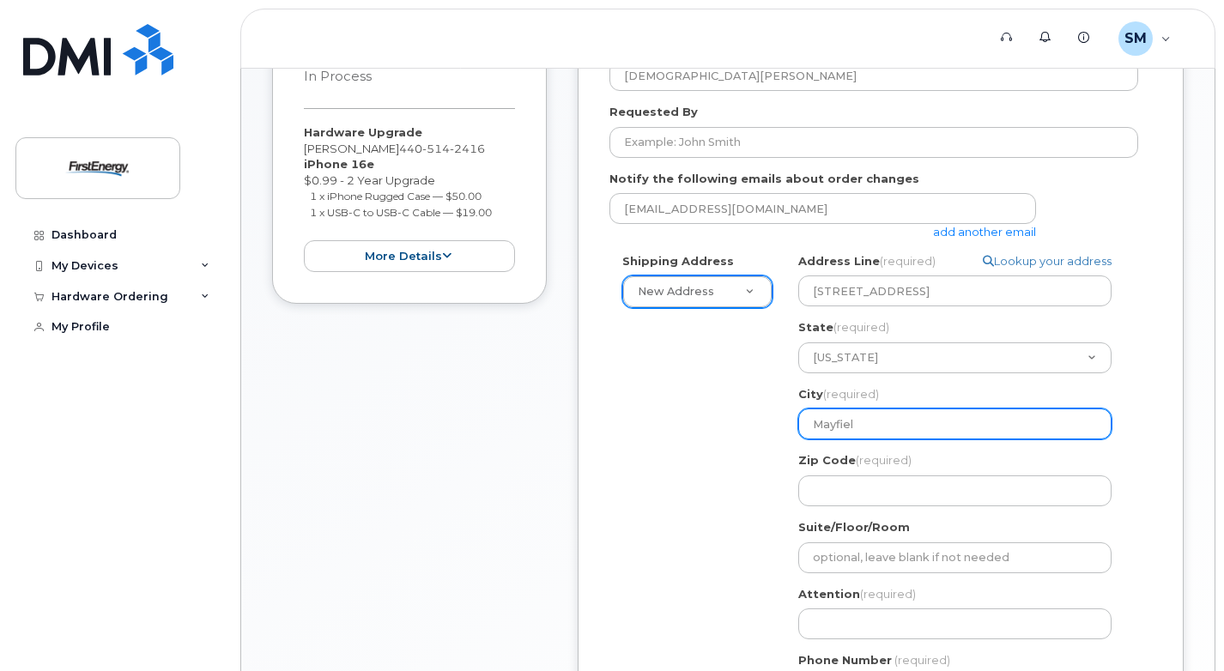
select select
type input "Mayfield"
select select
type input "Mayfield V"
select select
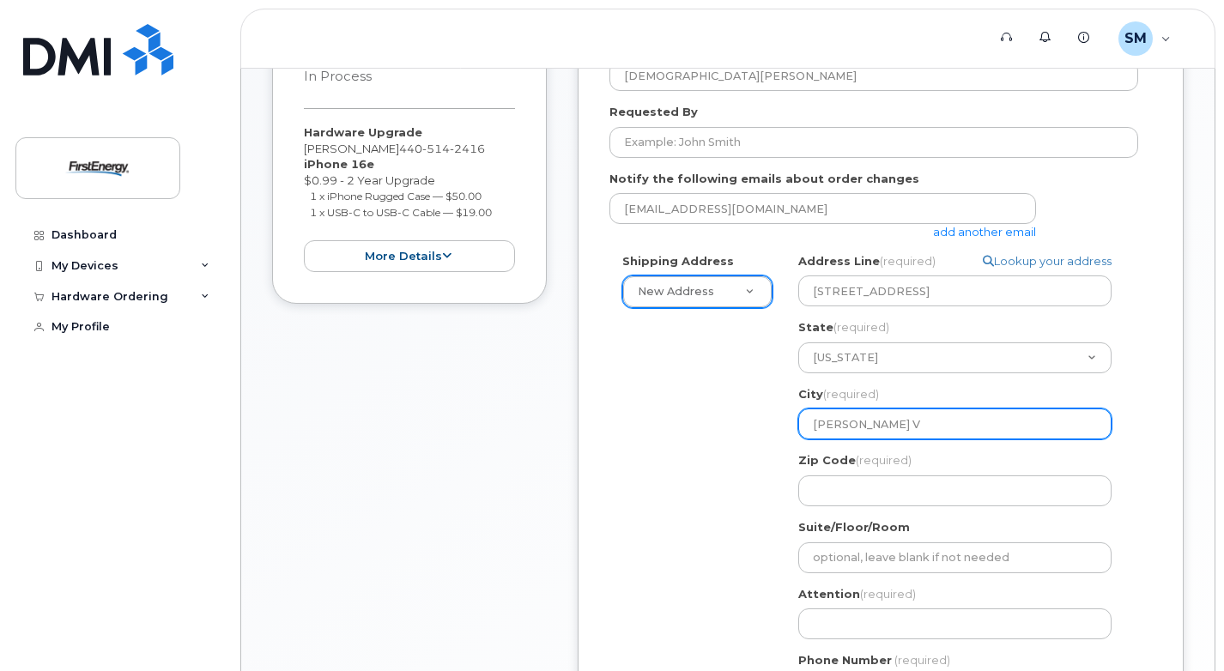
type input "Mayfield Vi"
select select
type input "Mayfield Vil"
select select
type input "Mayfield Vill"
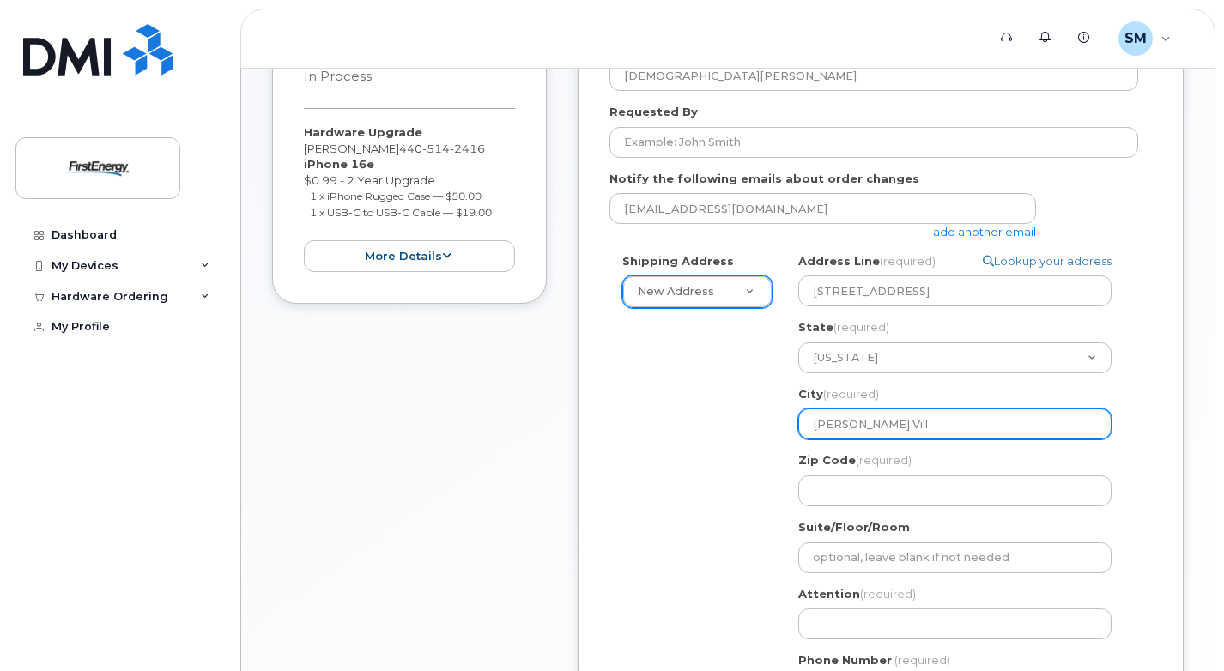
select select
type input "Mayfield Villa"
select select
type input "Mayfield Villag"
select select
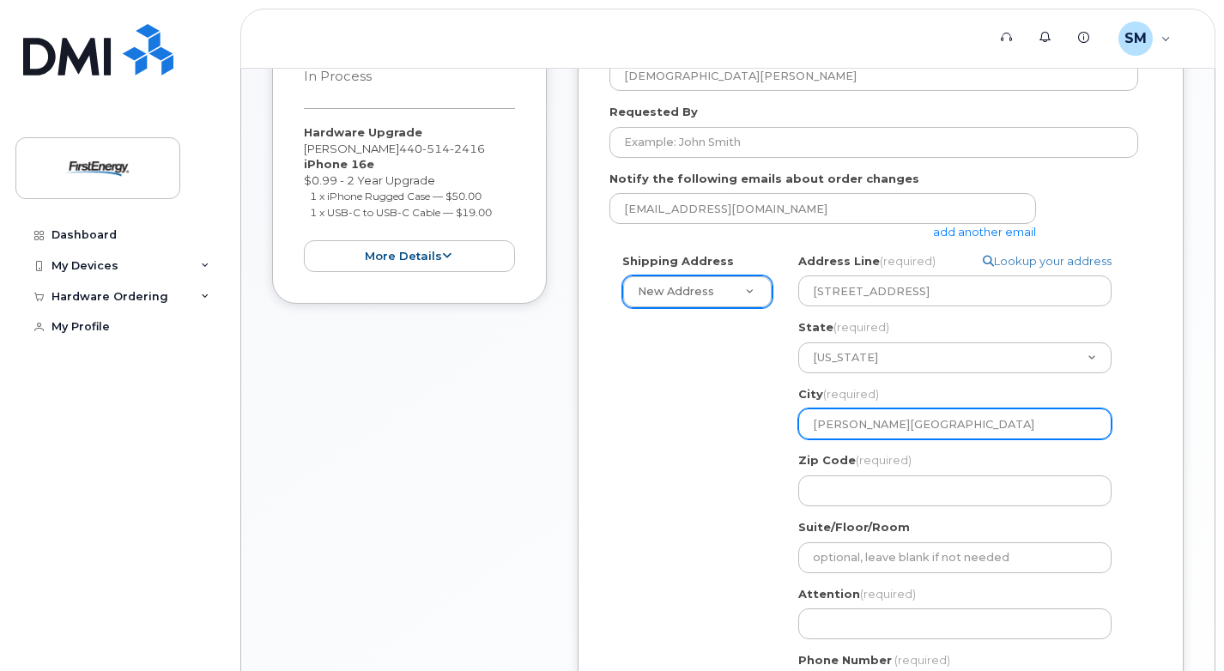
type input "Mayfield Village"
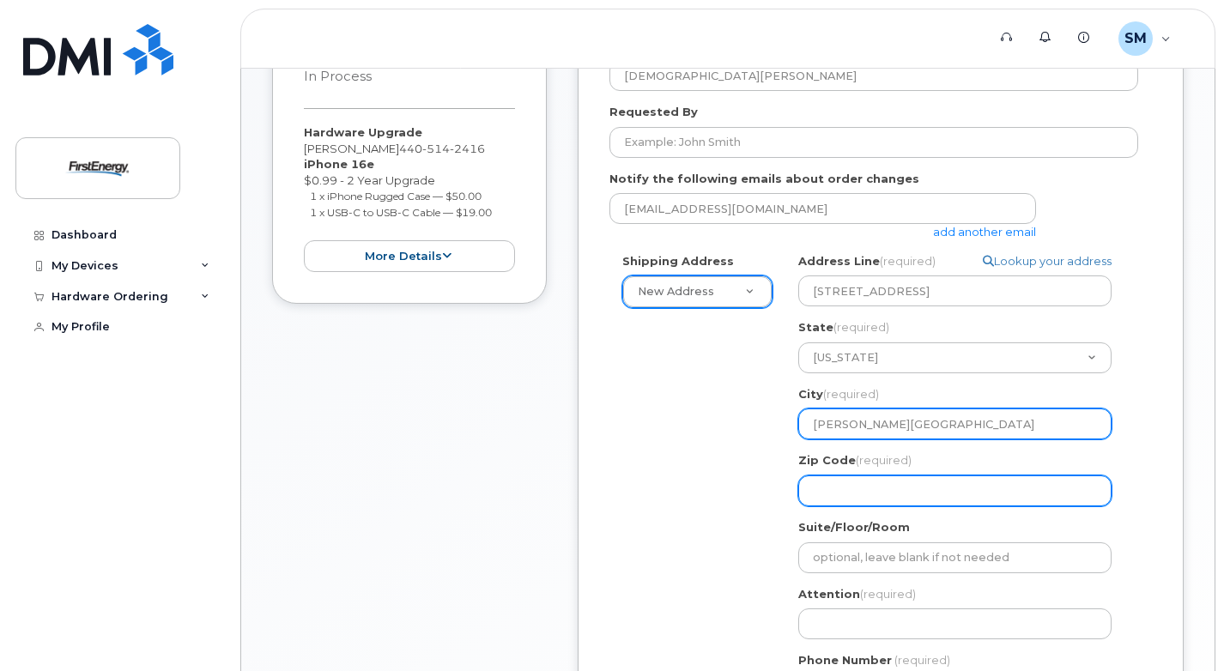
select select
type input "4"
select select
type input "44"
select select
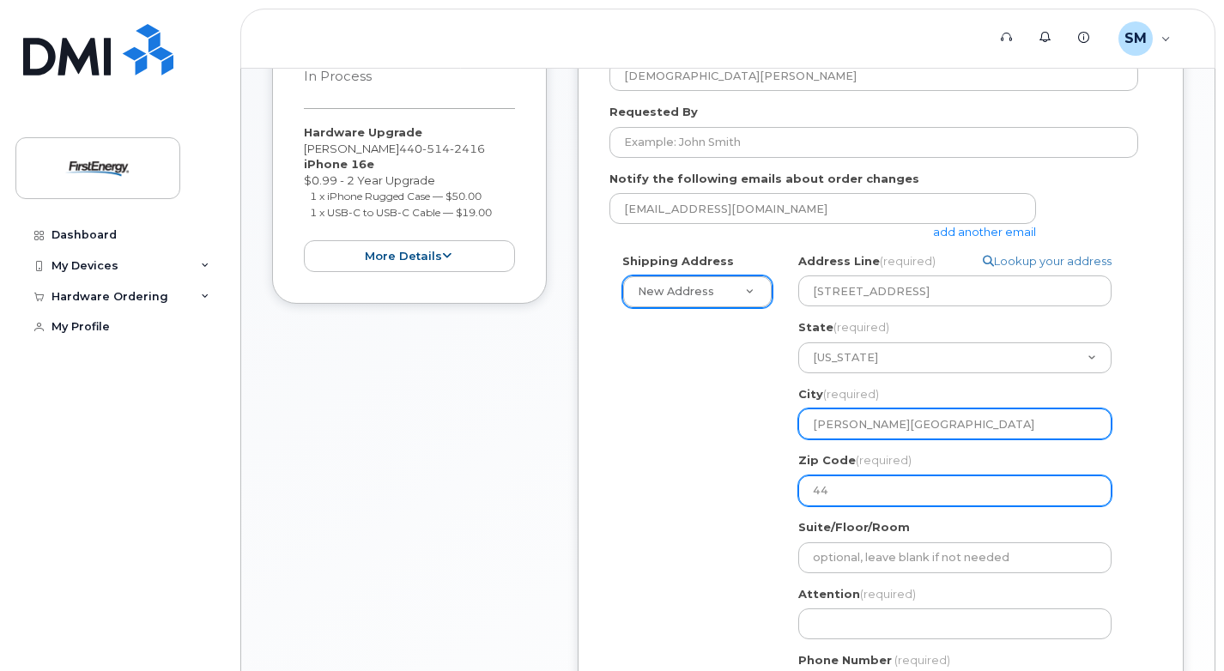
type input "441"
select select
type input "4414"
select select
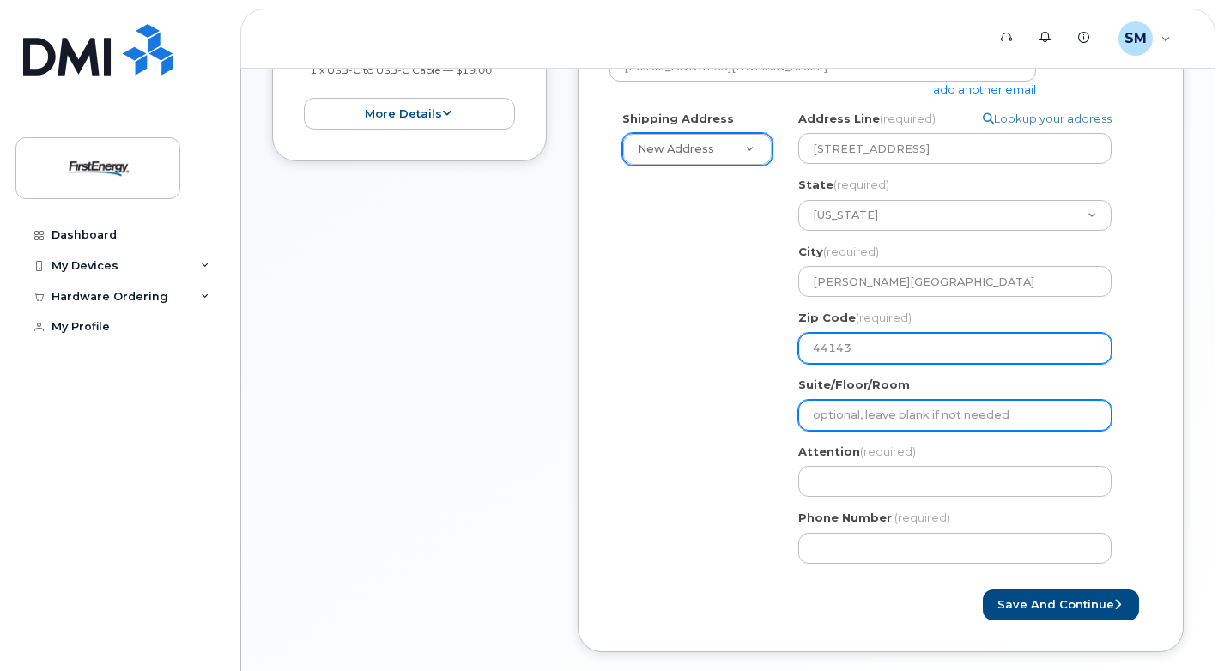
scroll to position [601, 0]
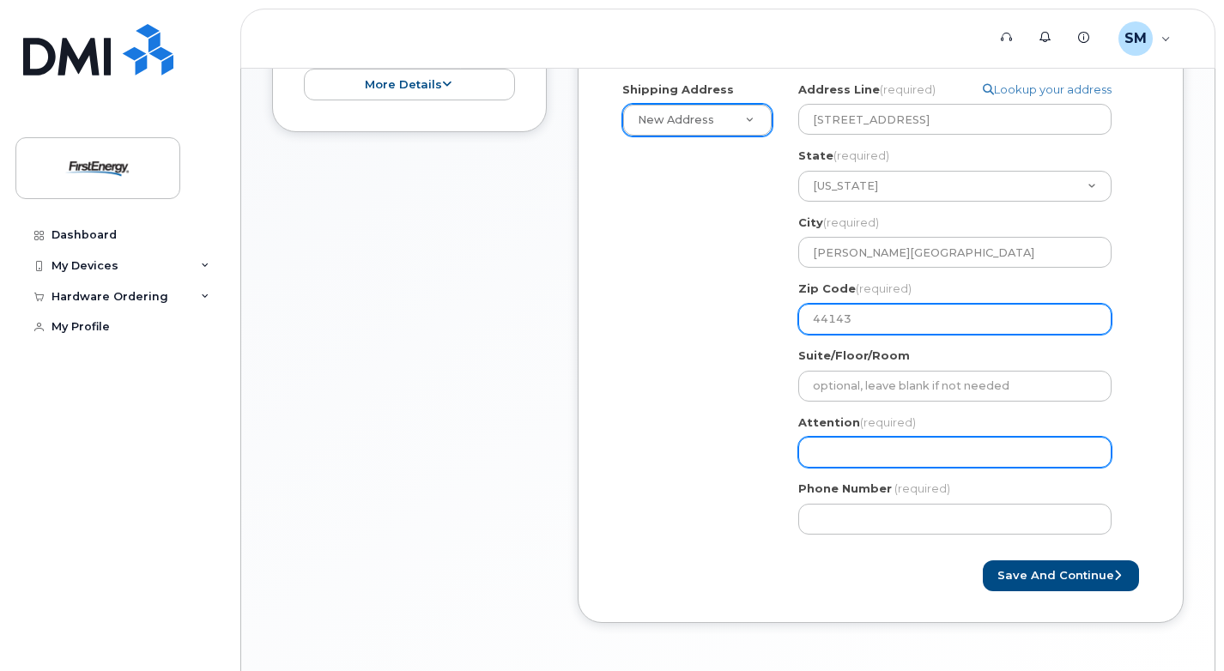
type input "44143"
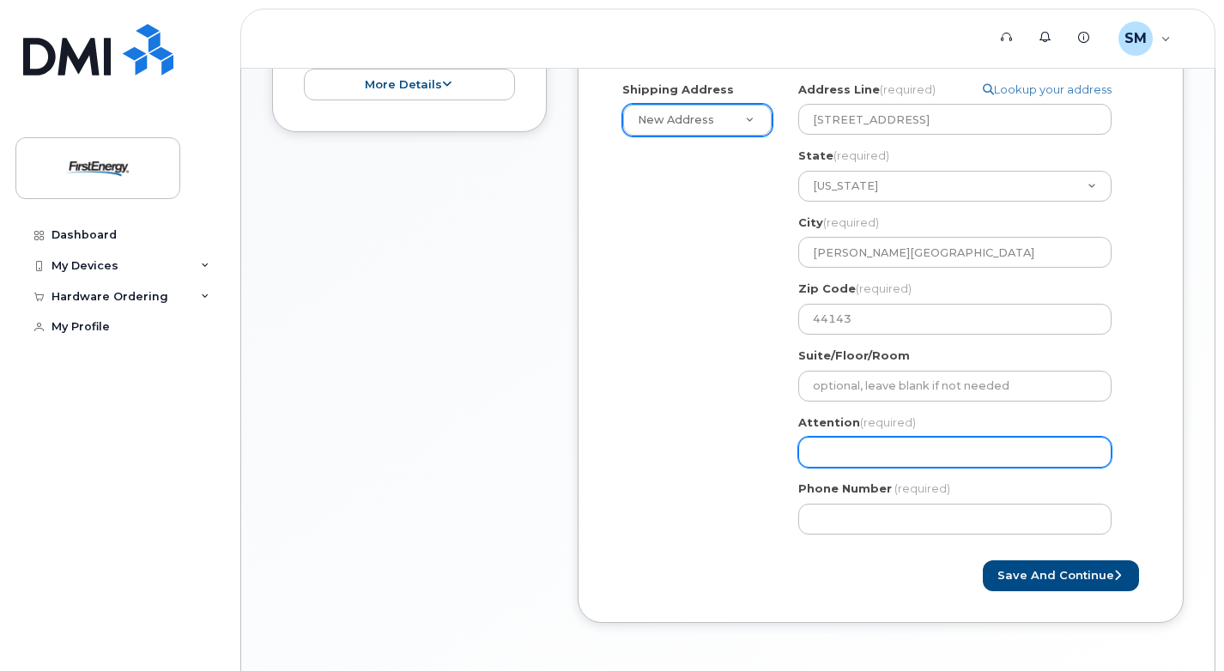
click at [980, 455] on input "Attention (required)" at bounding box center [954, 452] width 313 height 31
select select
type input "M"
select select
type input "Ma"
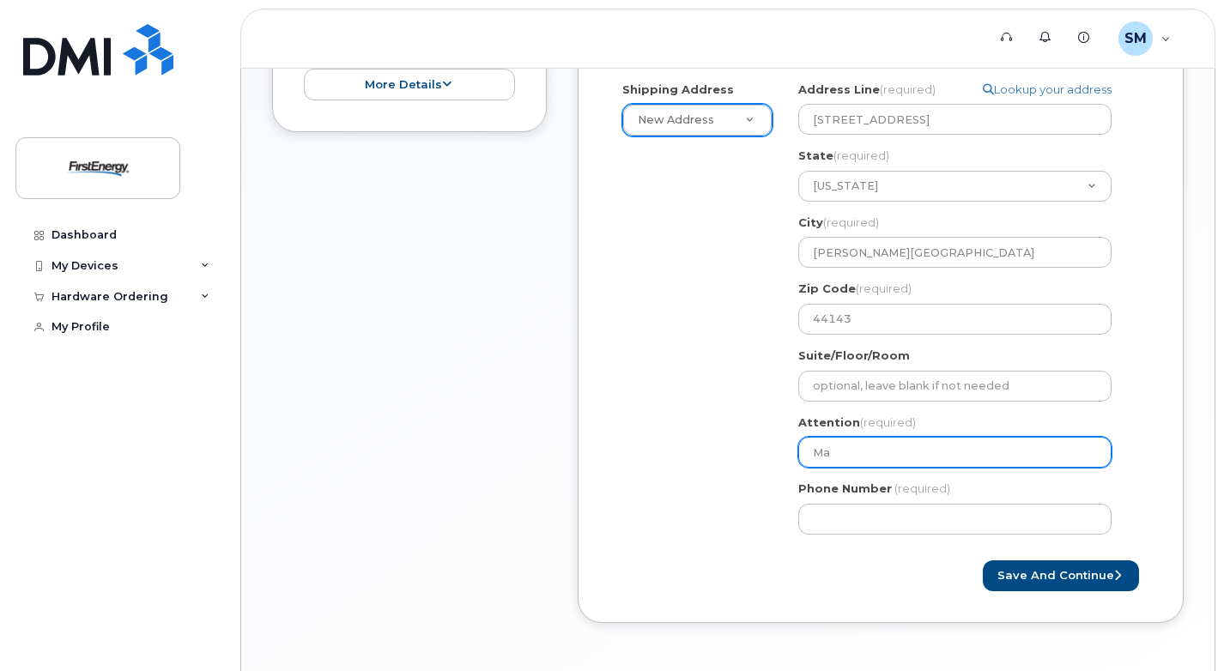
select select
type input "Mar"
select select
type input "Mark"
select select
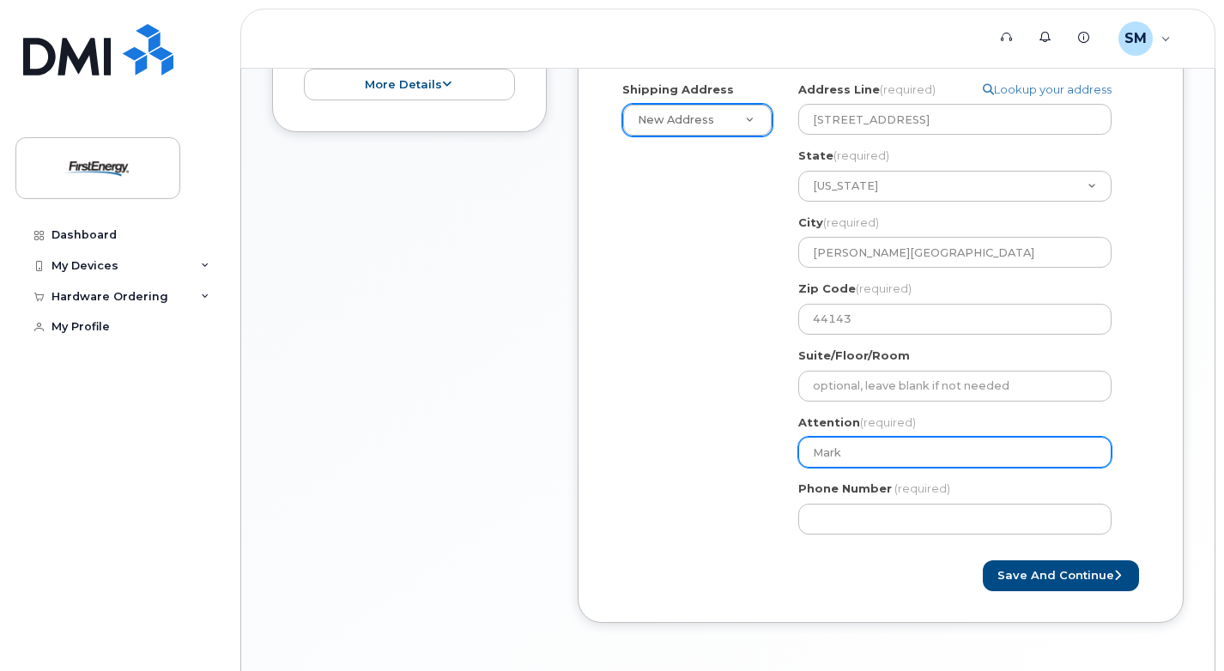
type input "Mark S"
select select
type input "Mark St"
select select
type input "Mark Sto"
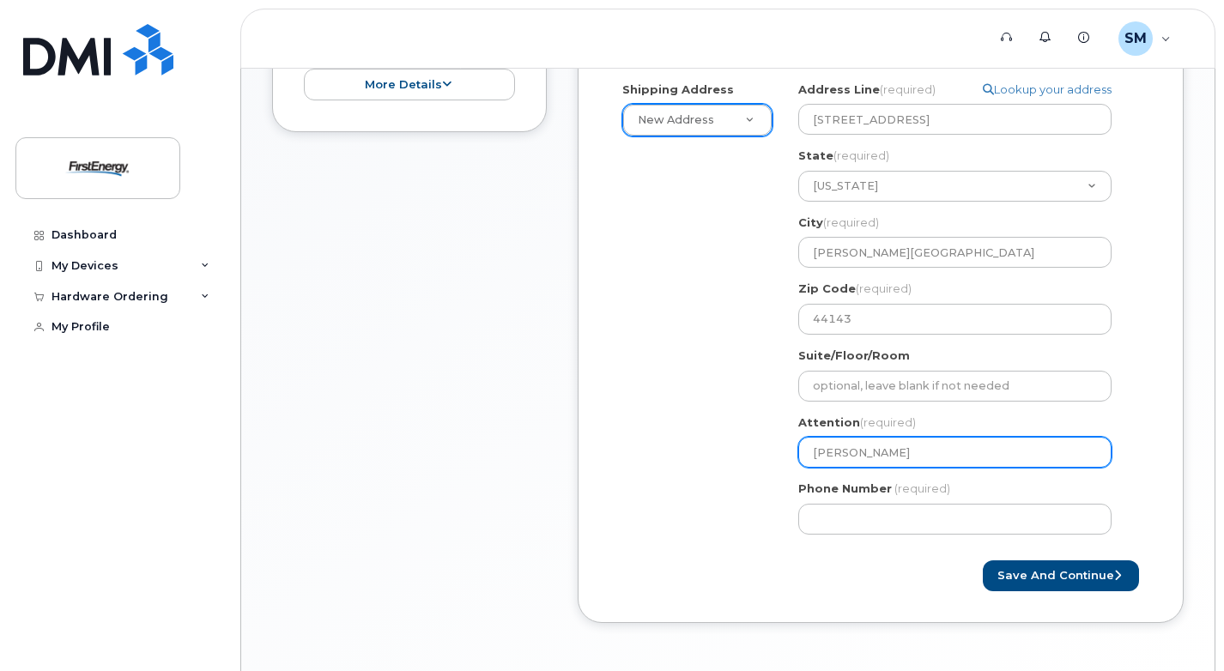
select select
type input "Mark Stoi"
select select
type input "Mark Sto"
select select
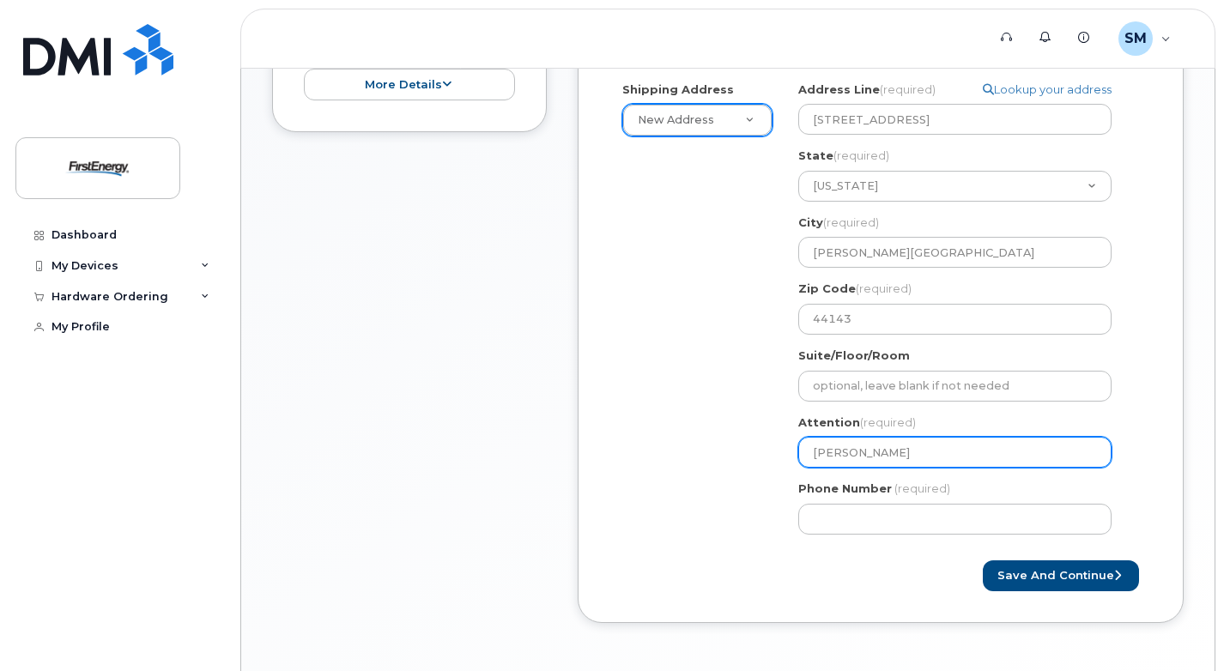
type input "Mark Ston"
select select
type input "Mark Stoni"
select select
type input "Mark Stonit"
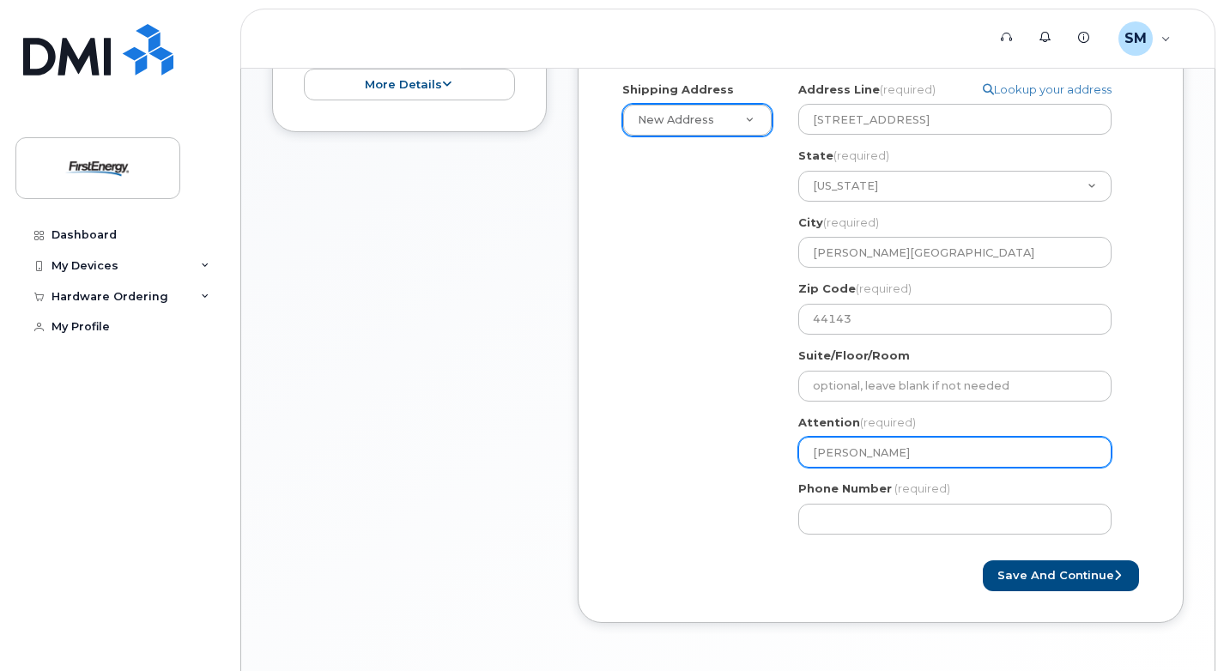
select select
type input "Mark Stonits"
select select
type input "Mark Stonitsc"
select select
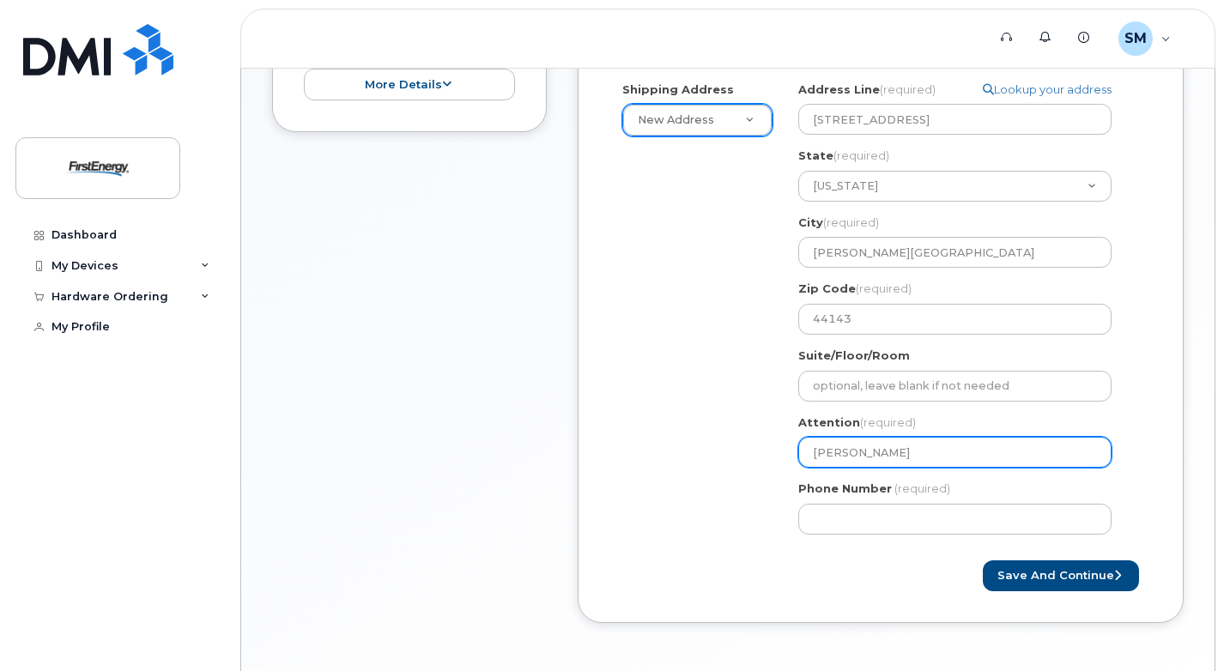
type input "Mark Stonitsch"
type input "440"
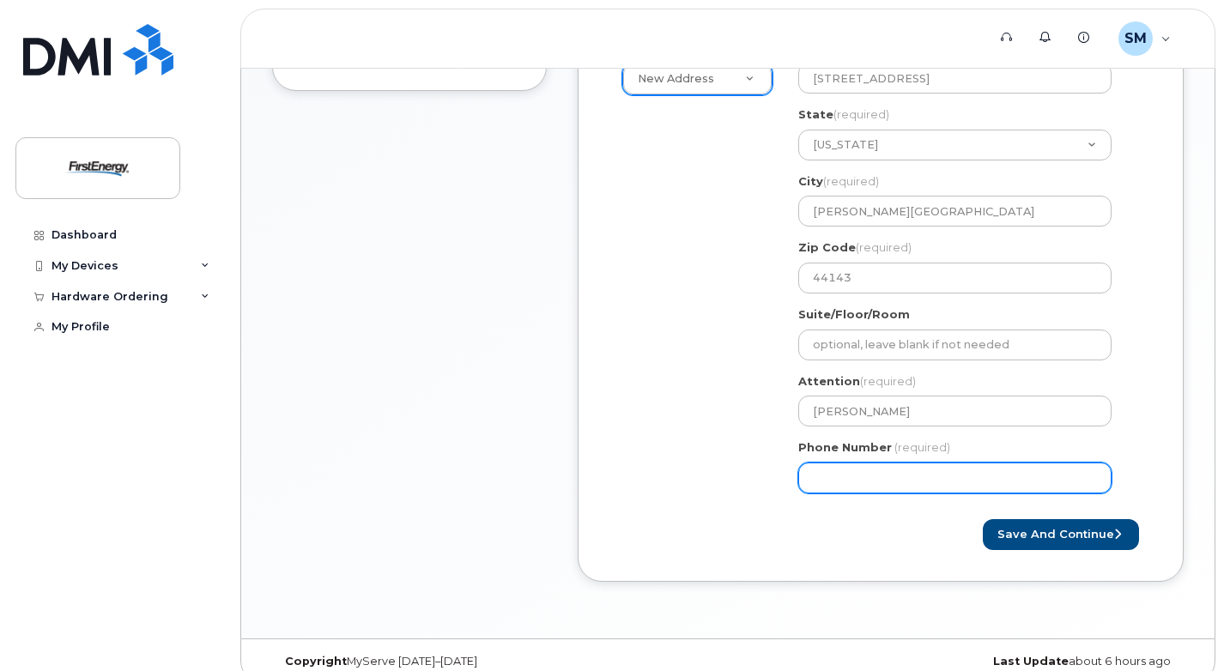
scroll to position [664, 0]
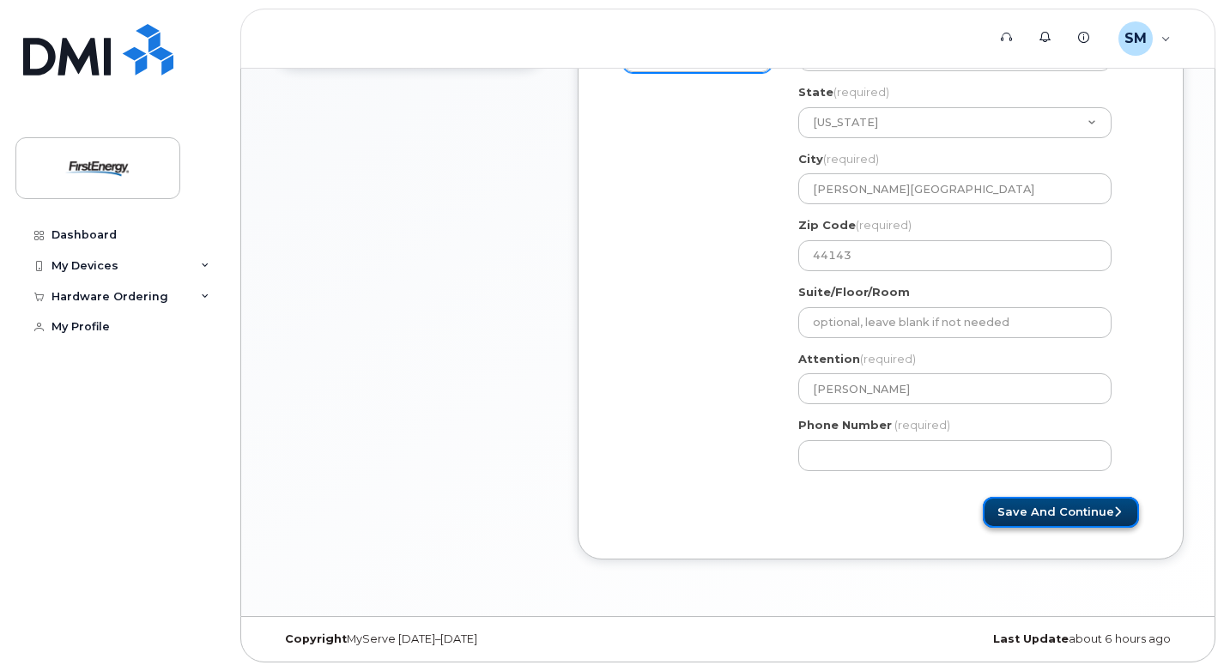
click at [1007, 505] on button "Save and Continue" at bounding box center [1061, 513] width 156 height 32
click at [1003, 557] on div "Created By Stonitsch, Mark S Requested By Notify the following emails about ord…" at bounding box center [881, 165] width 606 height 790
click at [1011, 522] on button "Save and Continue" at bounding box center [1061, 513] width 156 height 32
click at [1009, 564] on div "Created By Stonitsch, Mark S Requested By Notify the following emails about ord…" at bounding box center [881, 178] width 606 height 816
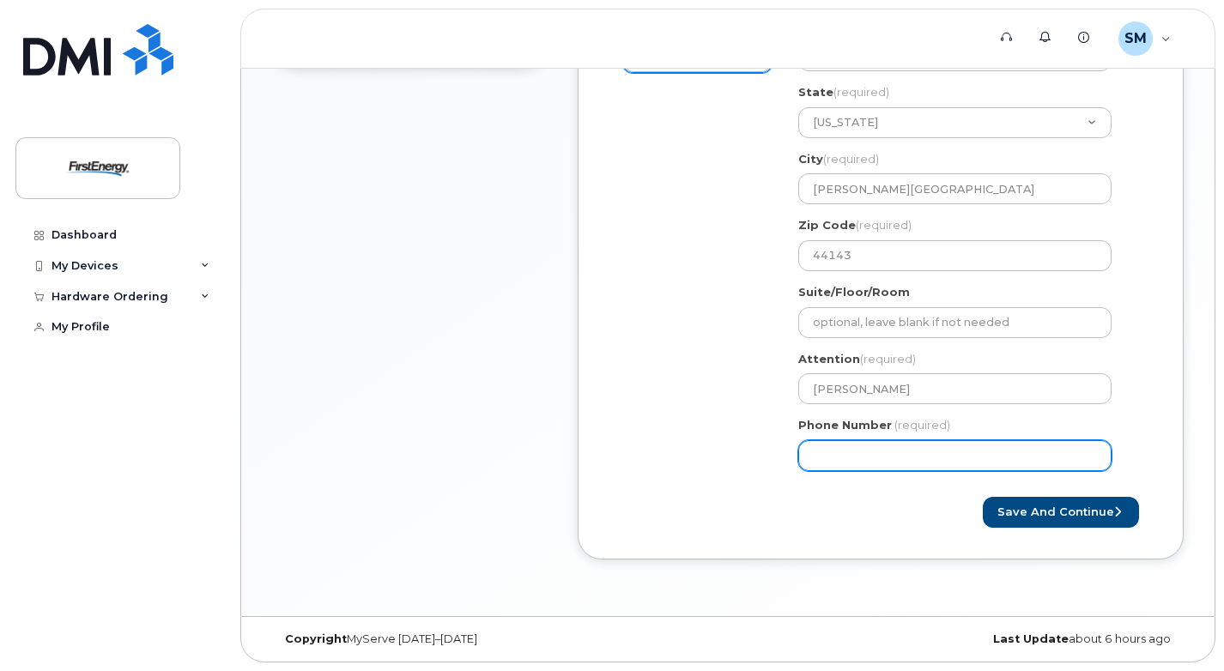
click at [941, 464] on input "Phone Number" at bounding box center [954, 455] width 313 height 31
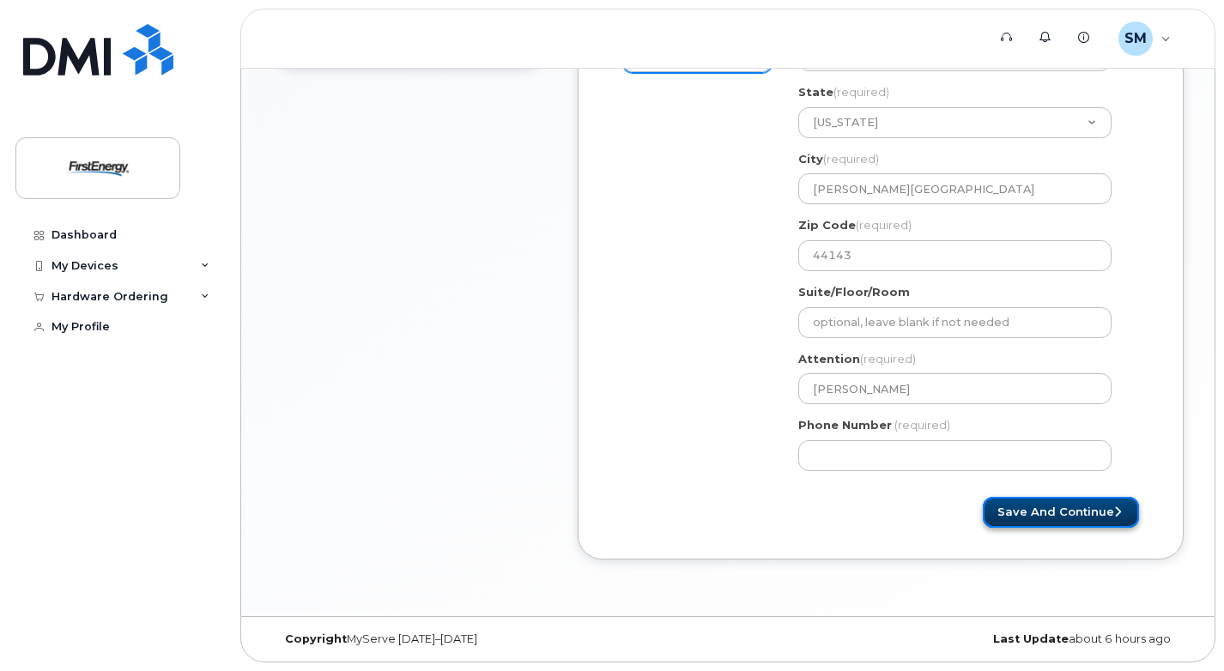
click at [1080, 515] on button "Save and Continue" at bounding box center [1061, 513] width 156 height 32
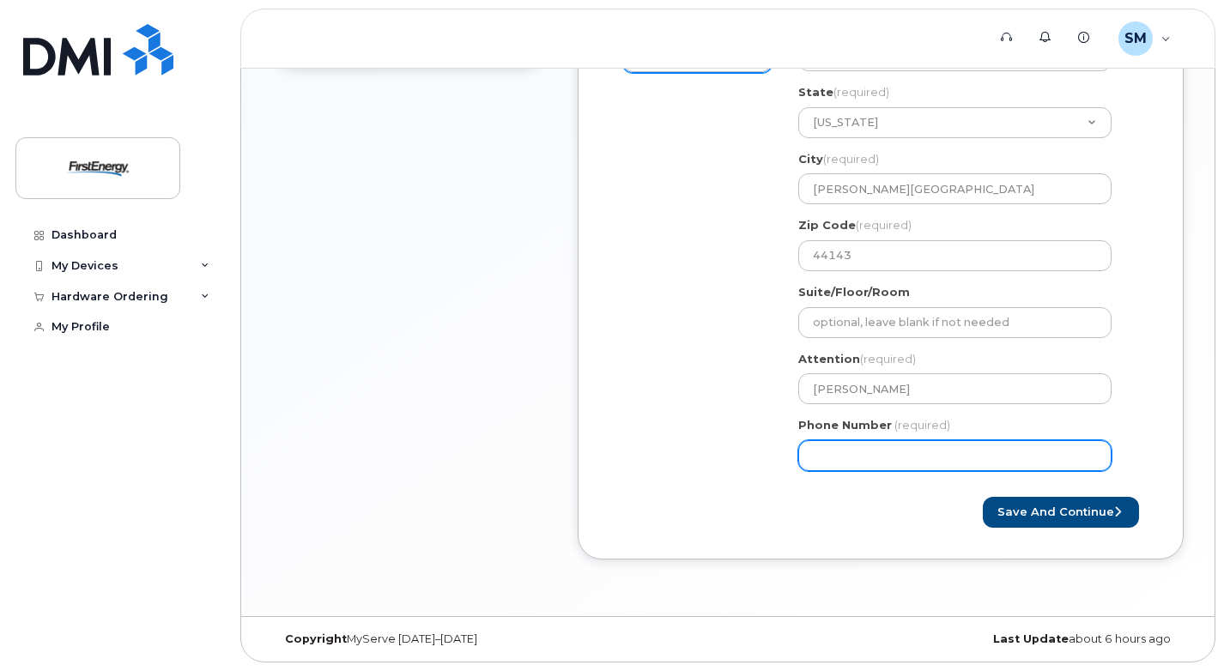
click at [974, 460] on input "Phone Number" at bounding box center [954, 455] width 313 height 31
type input "440897780"
select select
type input "4408977808"
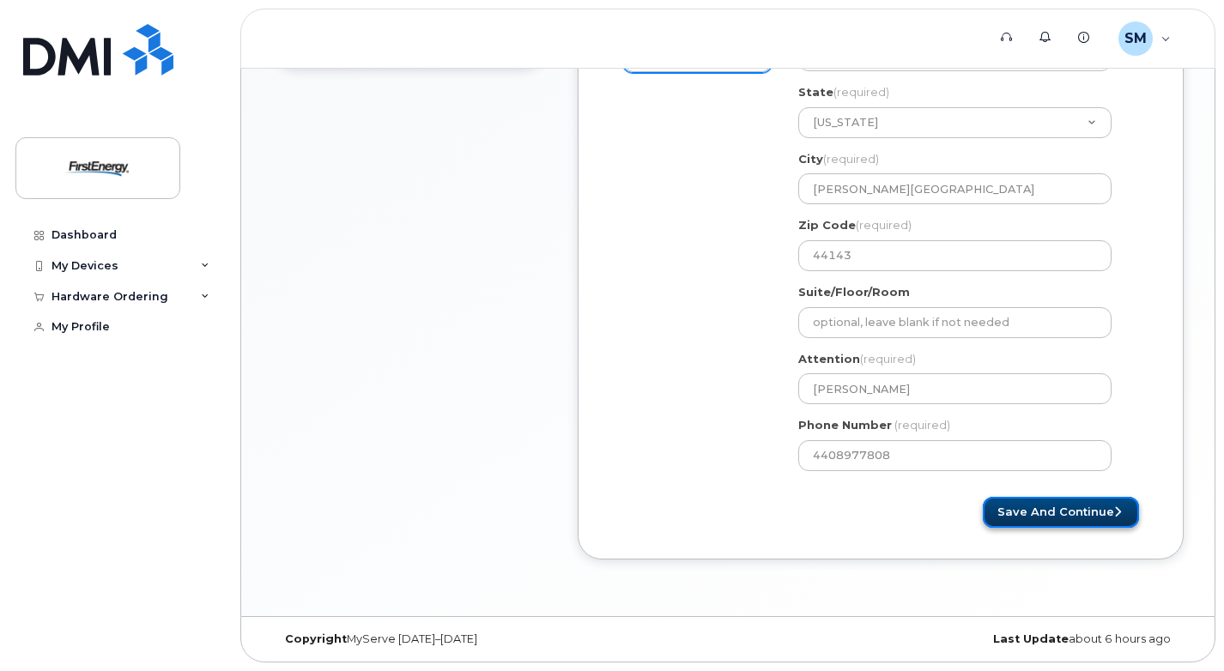
click at [1000, 506] on button "Save and Continue" at bounding box center [1061, 513] width 156 height 32
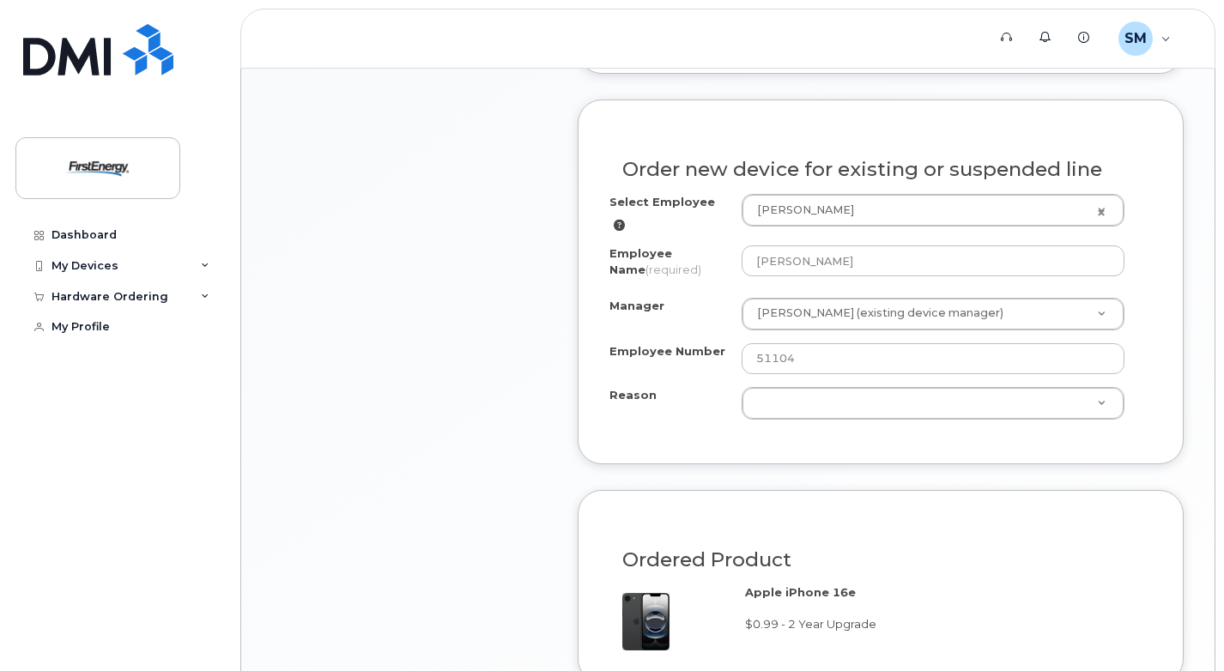
scroll to position [1030, 0]
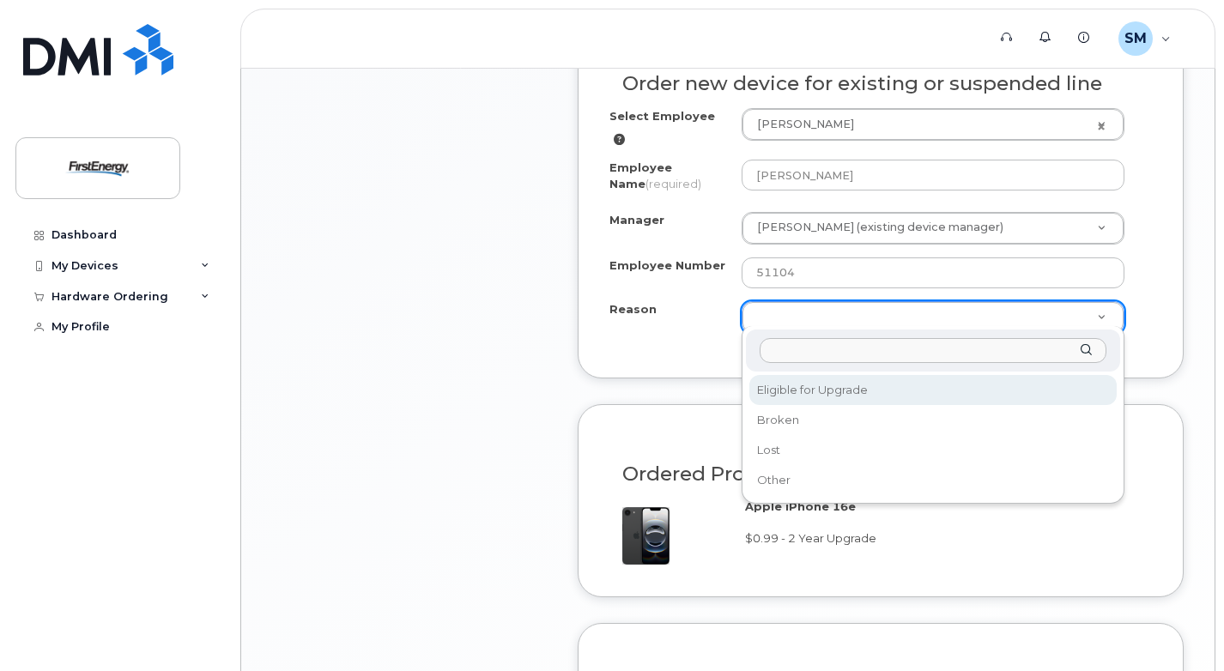
select select "eligible_for_upgrade"
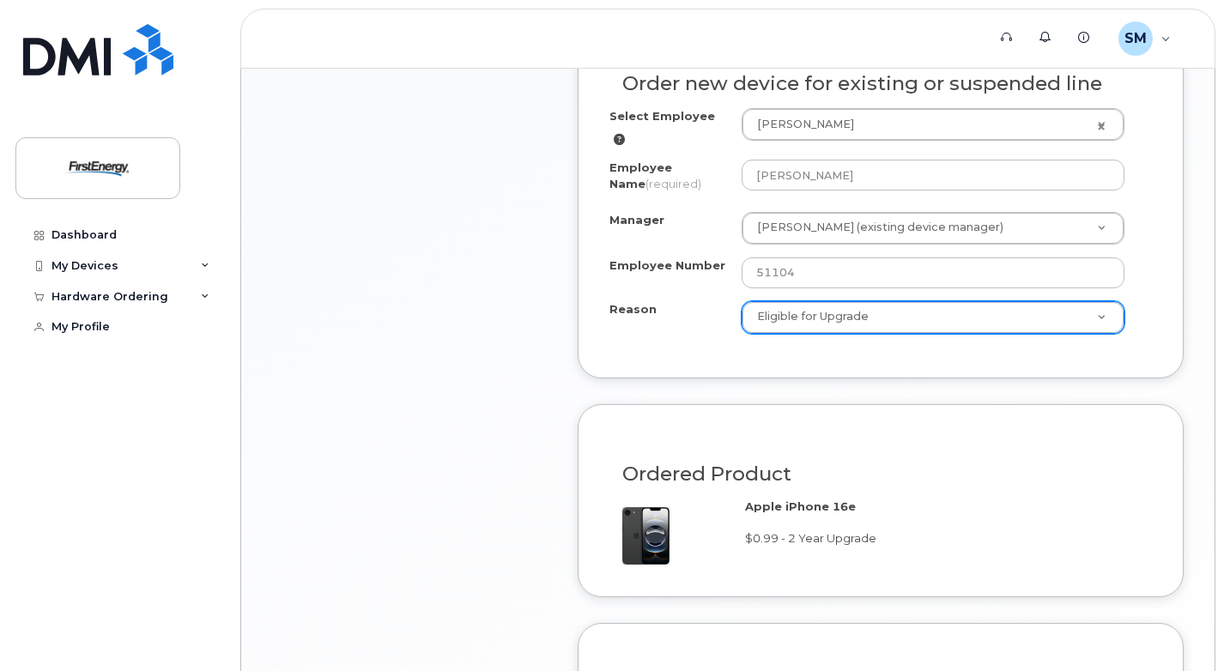
click at [535, 410] on div "Item #1 in process $69.99 Hardware Upgrade Mark S Stonitsch 440 514 2416 iPhone…" at bounding box center [409, 119] width 275 height 1431
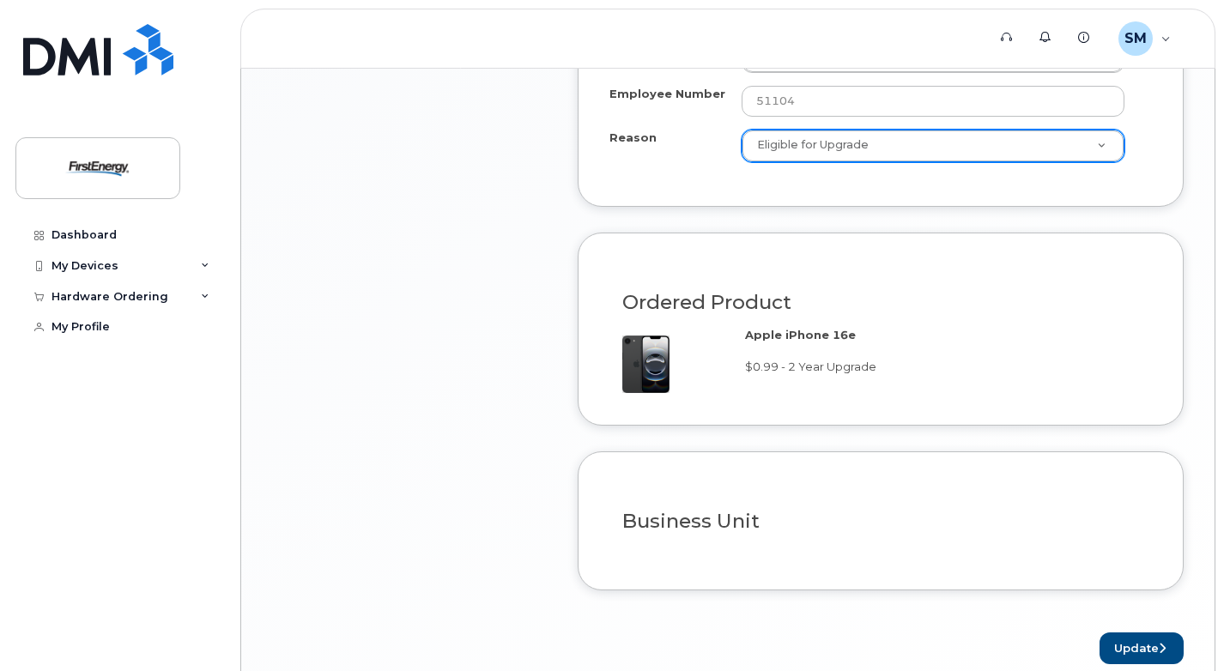
scroll to position [1275, 0]
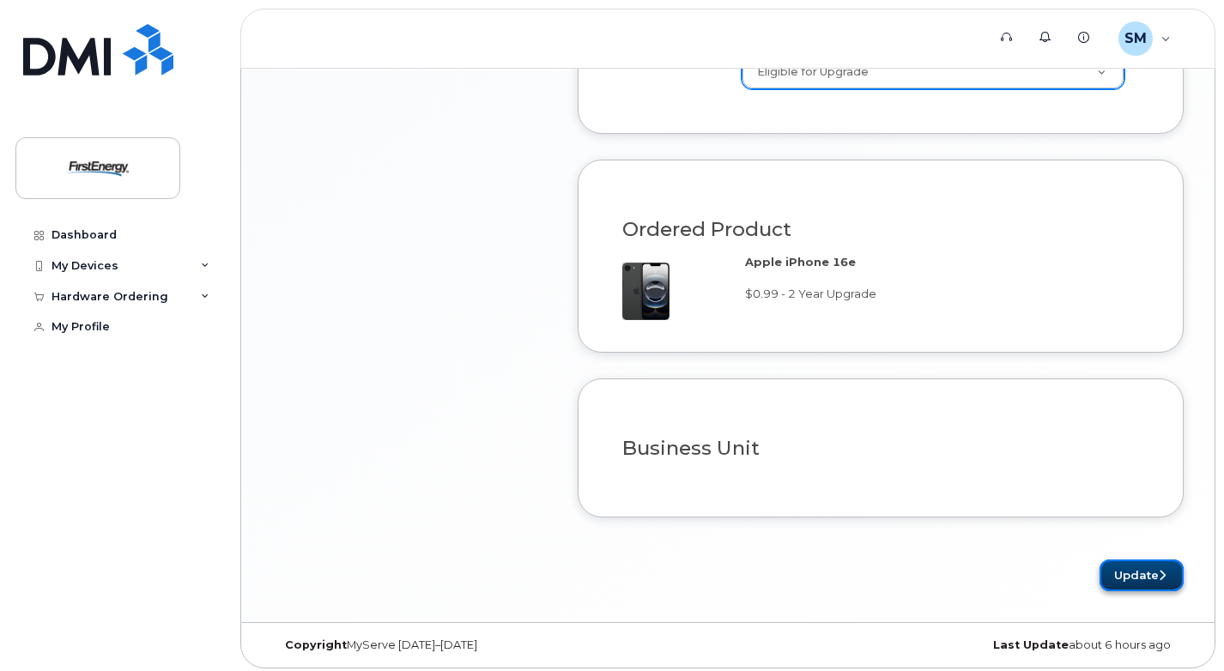
click at [1124, 566] on button "Update" at bounding box center [1142, 576] width 84 height 32
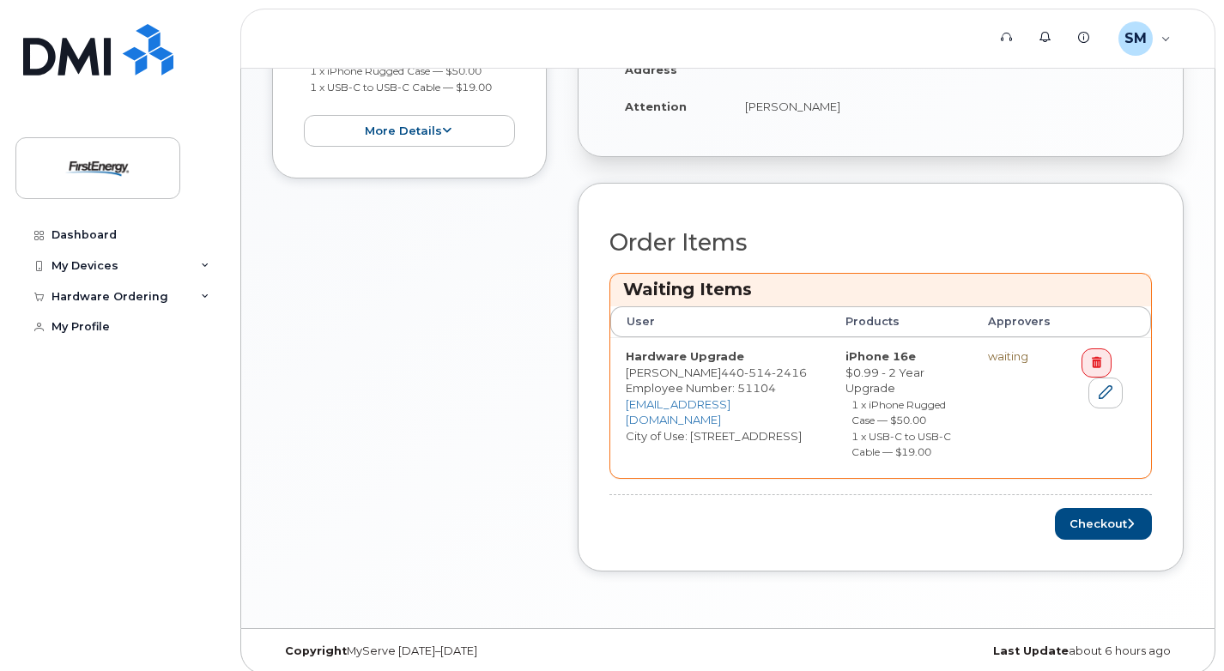
scroll to position [640, 0]
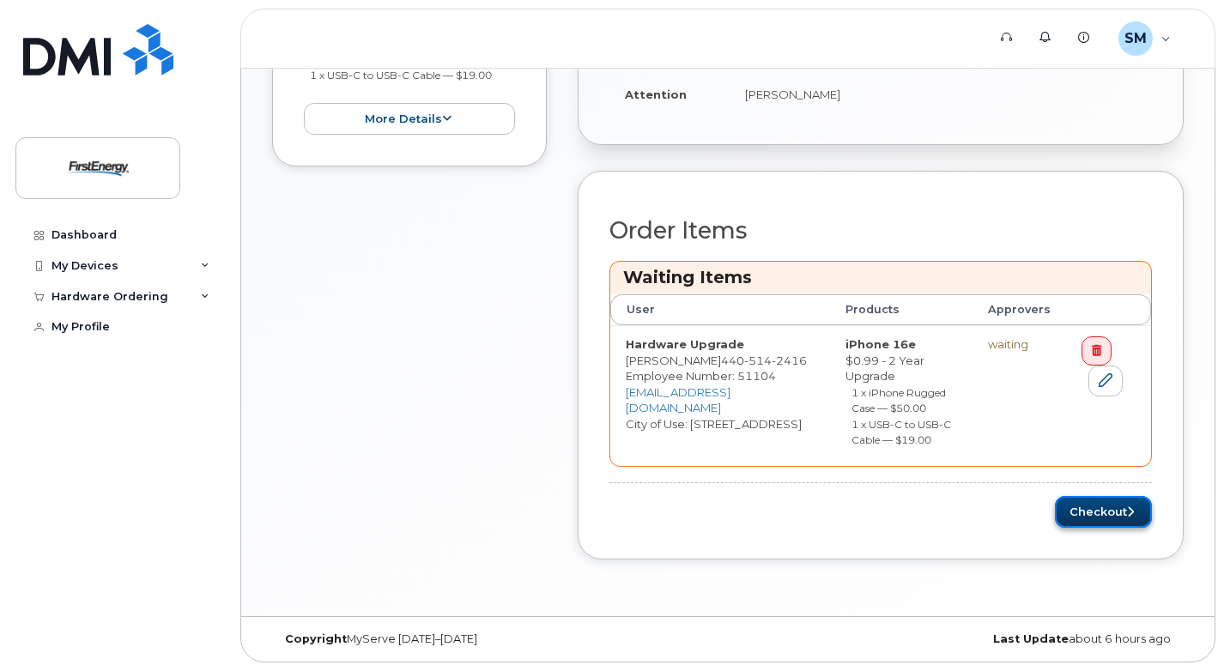
click at [1119, 509] on button "Checkout" at bounding box center [1103, 512] width 97 height 32
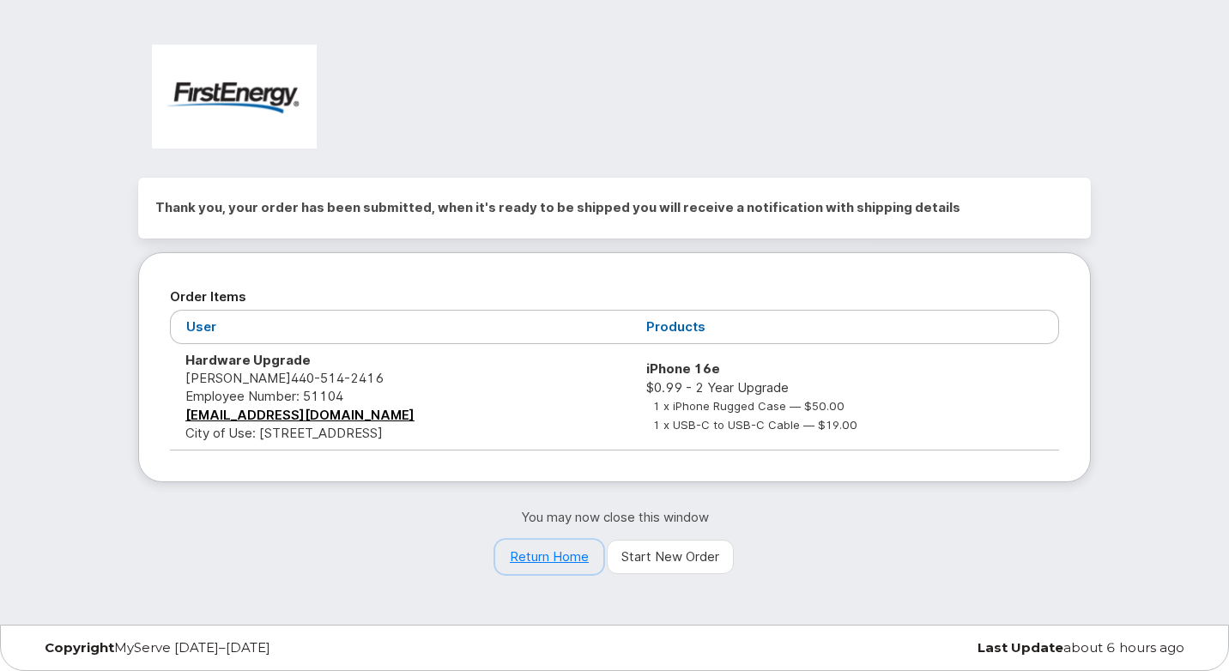
click at [548, 555] on link "Return Home" at bounding box center [549, 557] width 108 height 34
